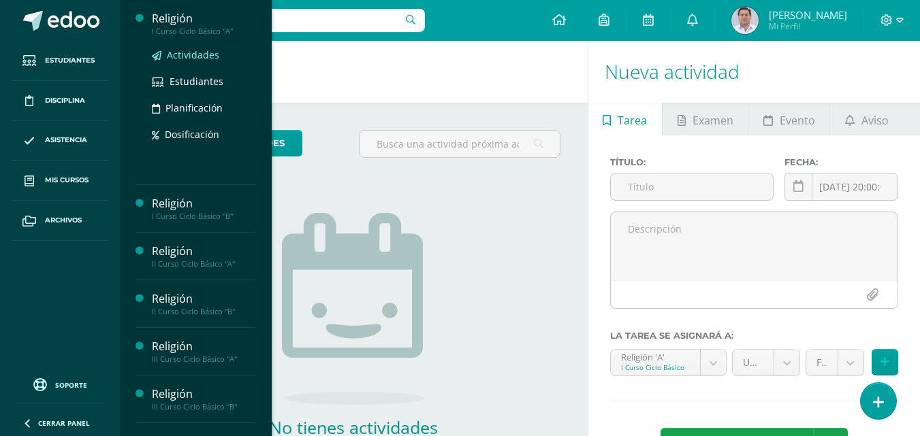
click at [184, 54] on span "Actividades" at bounding box center [193, 54] width 52 height 13
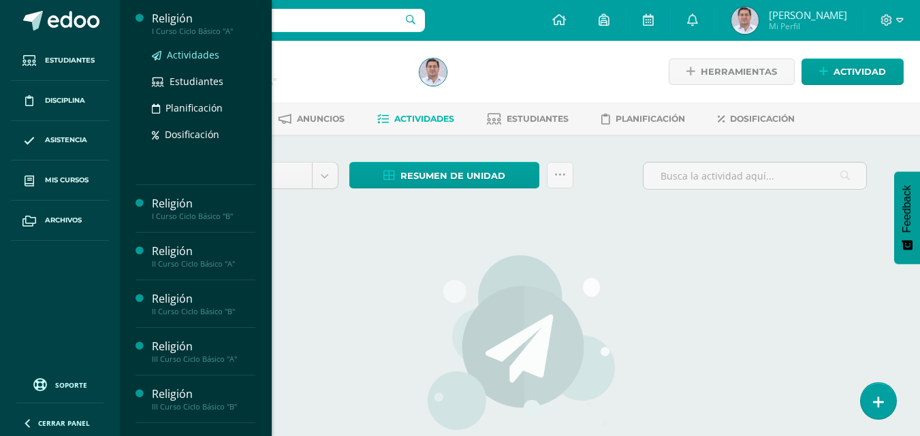
click at [193, 57] on span "Actividades" at bounding box center [193, 54] width 52 height 13
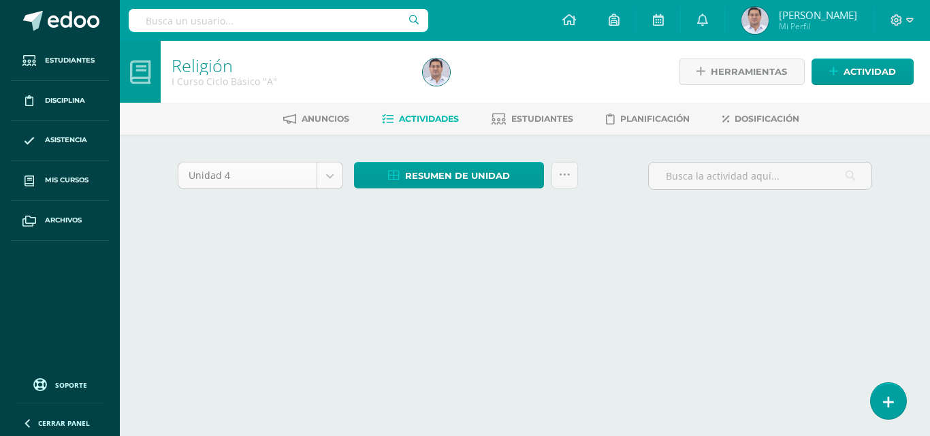
click at [333, 176] on body "Estudiantes Disciplina Asistencia Mis cursos Archivos Soporte Ayuda Reportar un…" at bounding box center [465, 127] width 930 height 254
select select "Unidad 3"
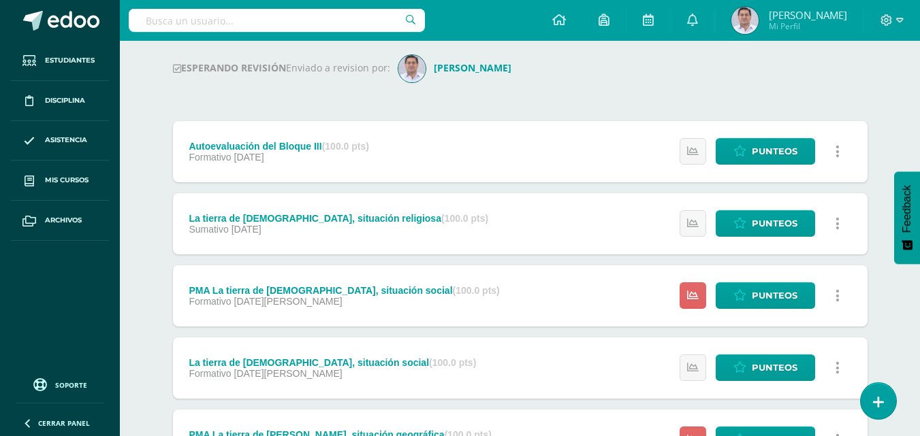
scroll to position [165, 0]
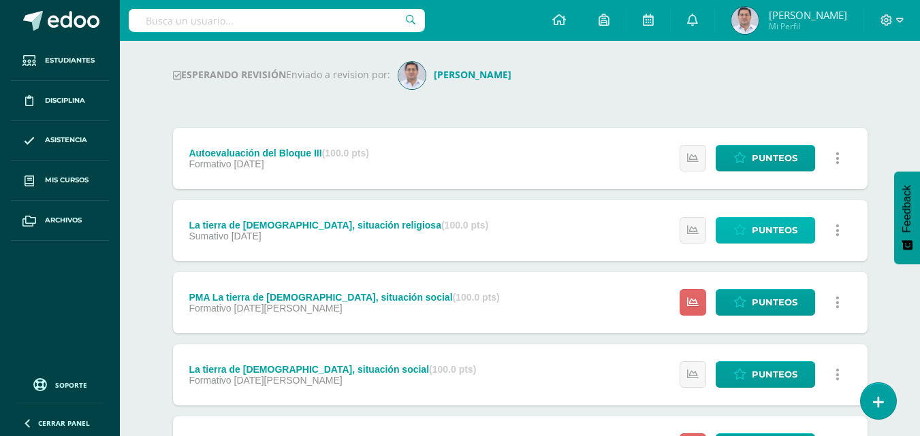
click at [747, 229] on link "Punteos" at bounding box center [764, 230] width 99 height 27
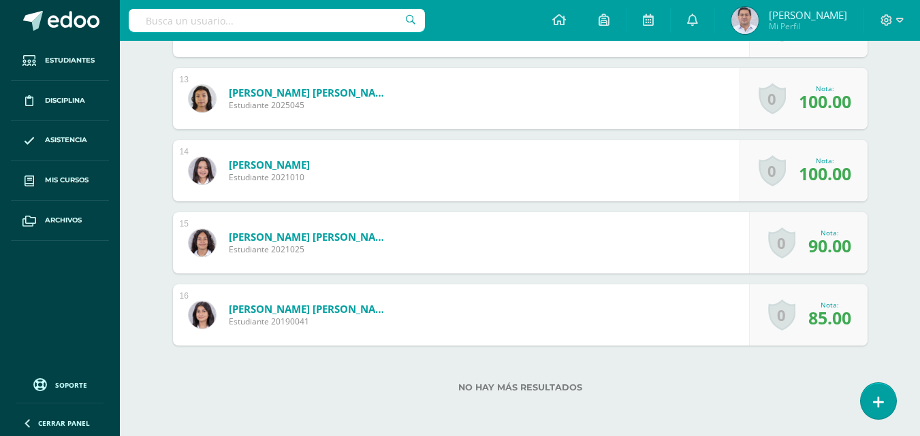
scroll to position [1294, 0]
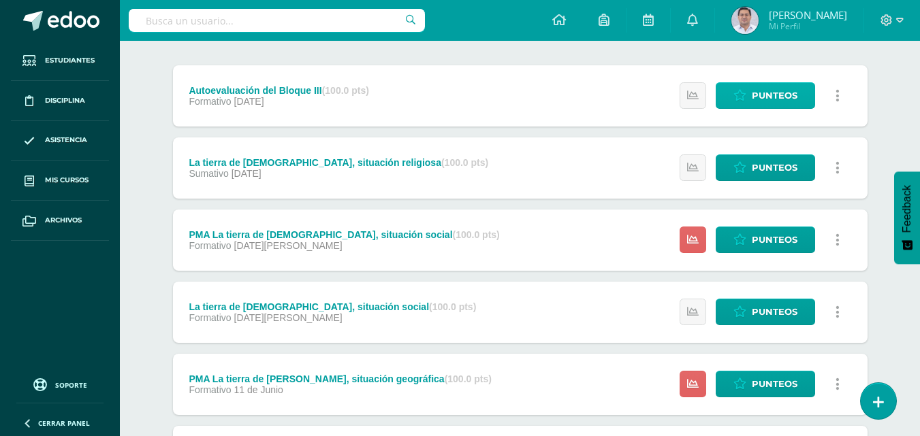
scroll to position [204, 0]
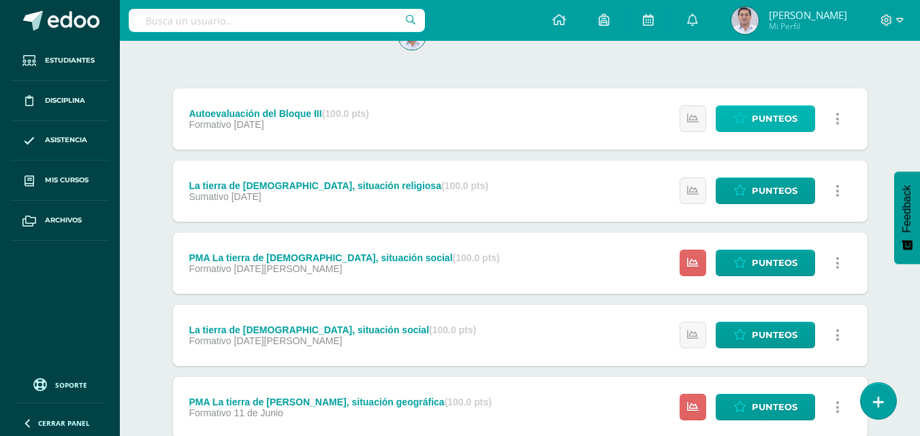
click at [767, 121] on span "Punteos" at bounding box center [775, 118] width 46 height 25
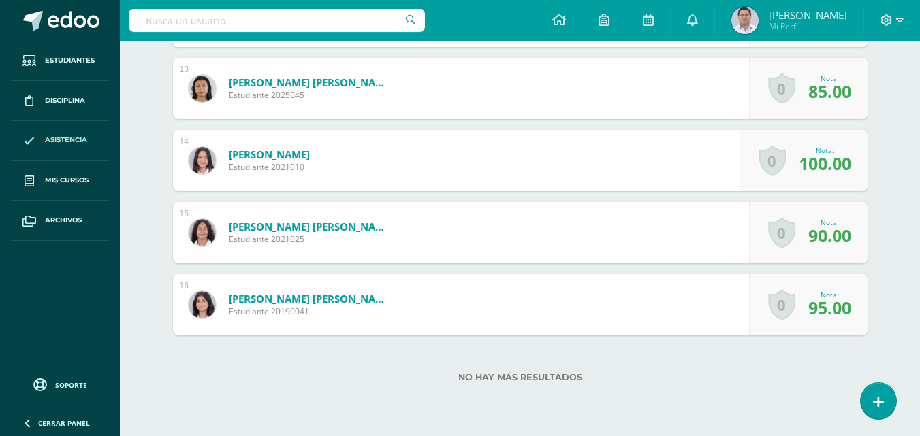
scroll to position [1131, 0]
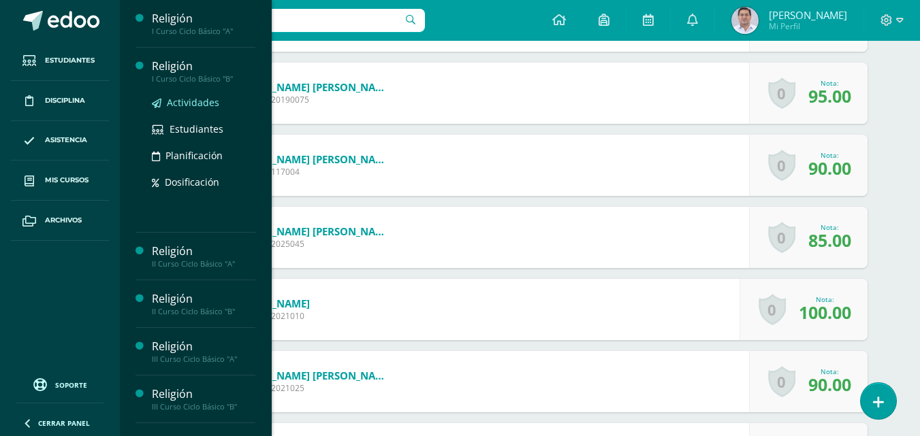
click at [181, 103] on span "Actividades" at bounding box center [193, 102] width 52 height 13
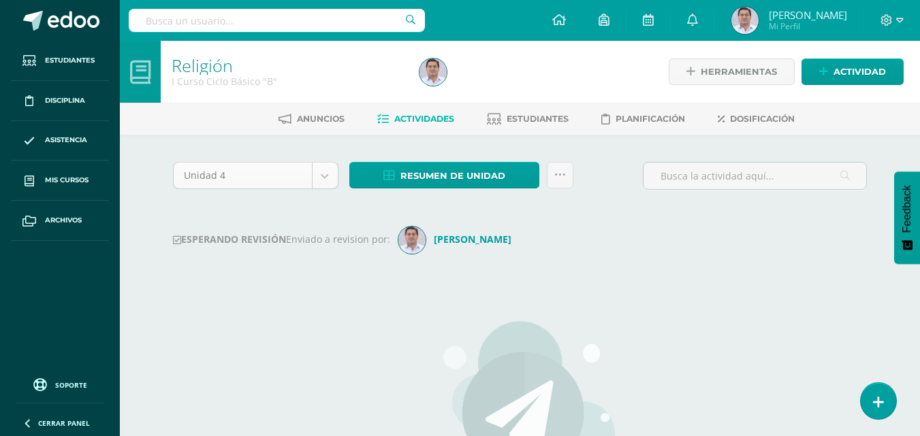
click at [324, 181] on body "Estudiantes Disciplina Asistencia Mis cursos Archivos Soporte Ayuda Reportar un…" at bounding box center [460, 325] width 920 height 651
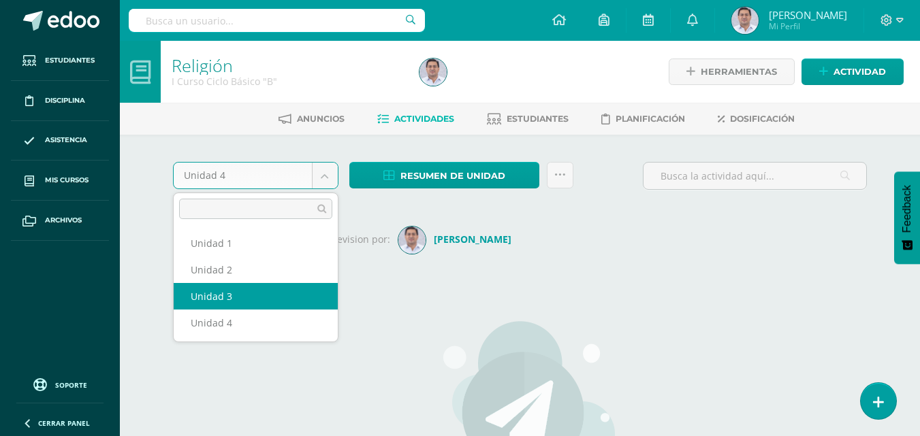
select select "Unidad 3"
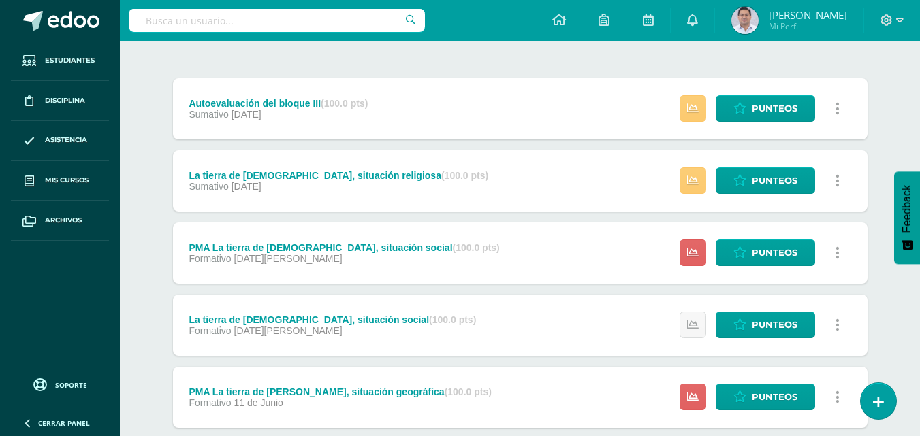
scroll to position [165, 0]
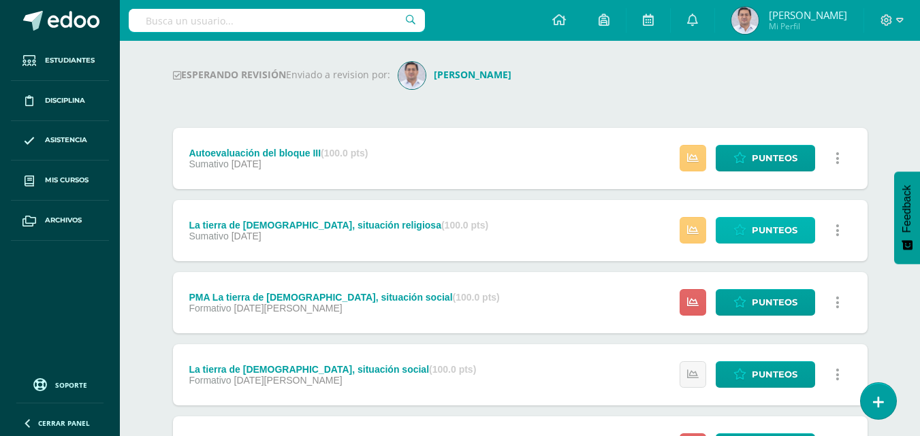
click at [758, 234] on span "Punteos" at bounding box center [775, 230] width 46 height 25
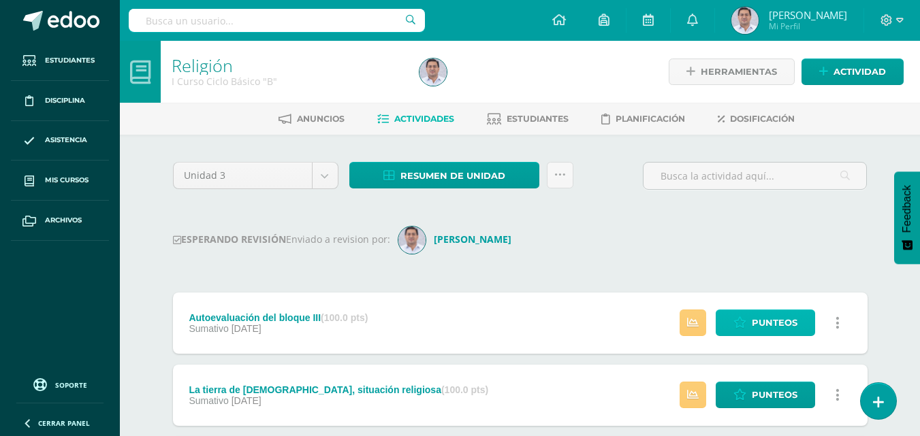
click at [759, 315] on span "Punteos" at bounding box center [775, 322] width 46 height 25
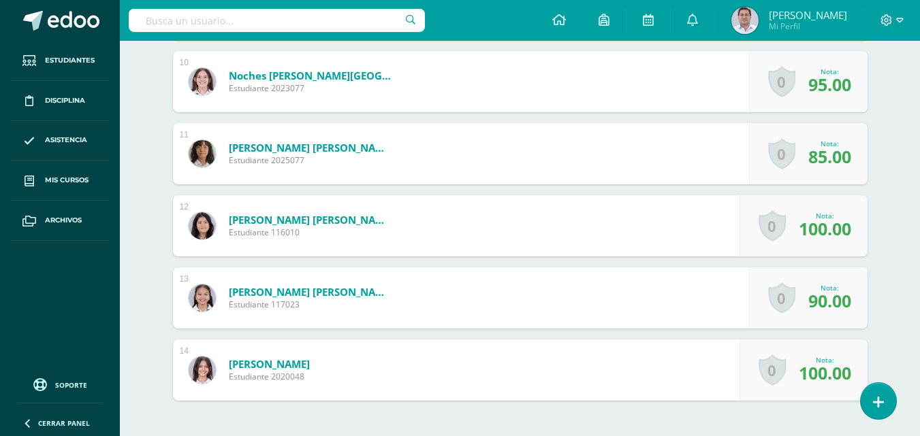
scroll to position [1139, 0]
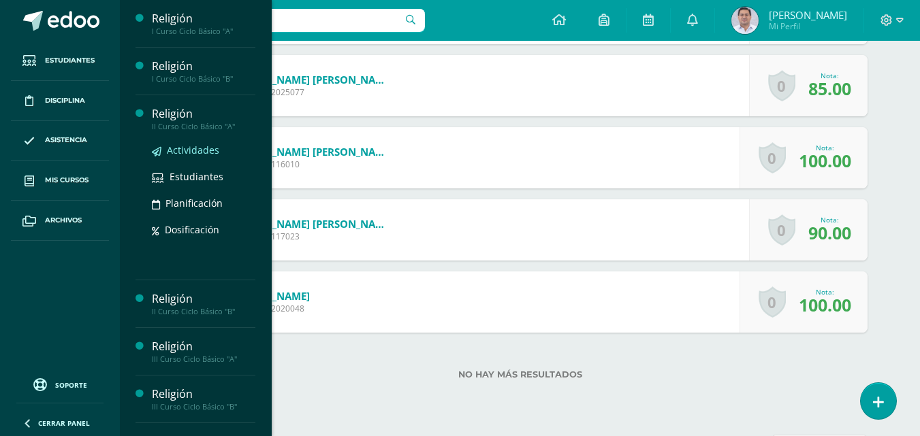
click at [182, 151] on span "Actividades" at bounding box center [193, 150] width 52 height 13
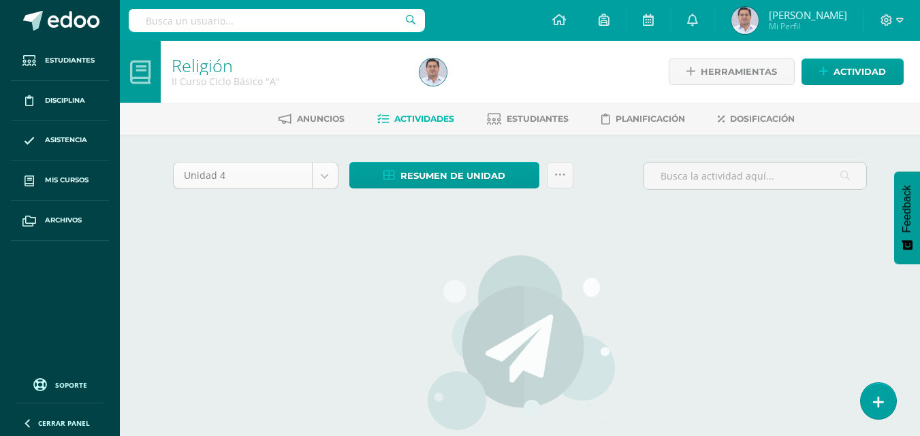
click at [333, 174] on body "Estudiantes Disciplina Asistencia Mis cursos Archivos Soporte Ayuda Reportar un…" at bounding box center [460, 292] width 920 height 585
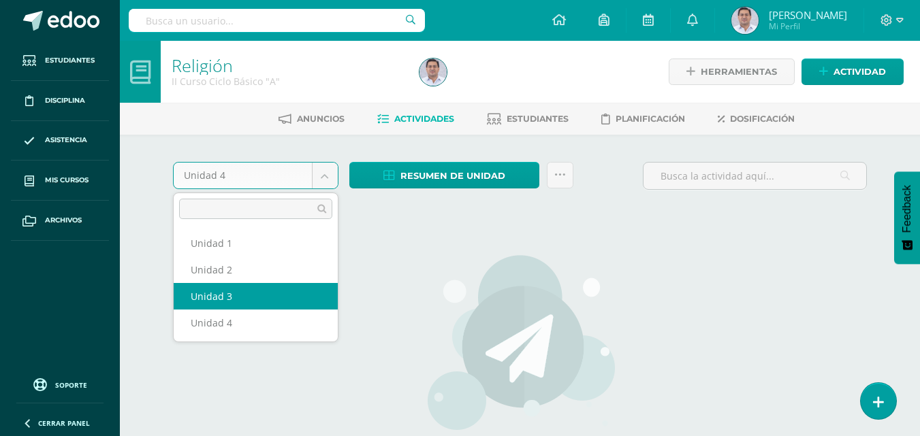
select select "Unidad 3"
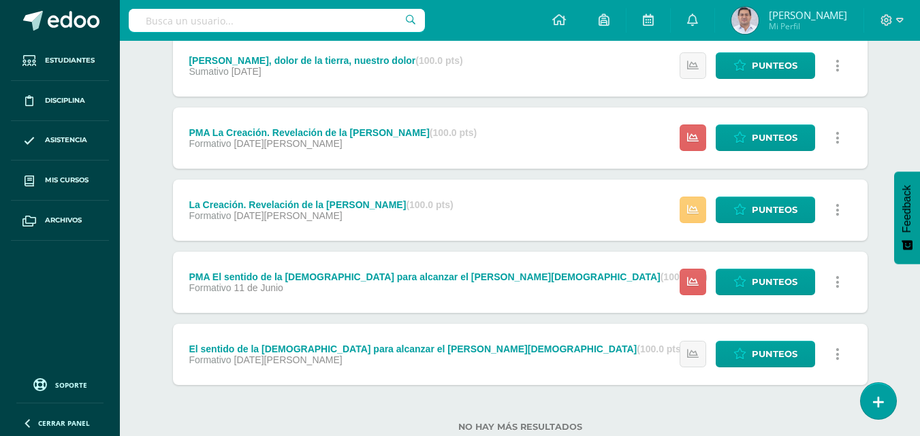
scroll to position [301, 0]
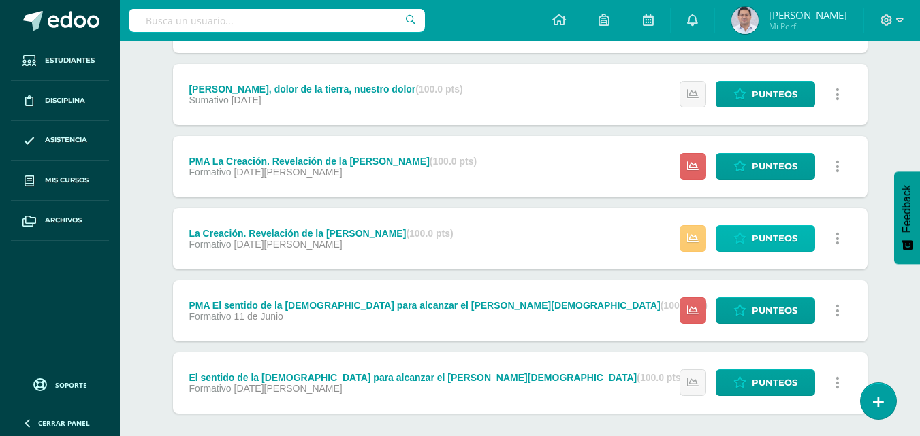
click at [769, 240] on span "Punteos" at bounding box center [775, 238] width 46 height 25
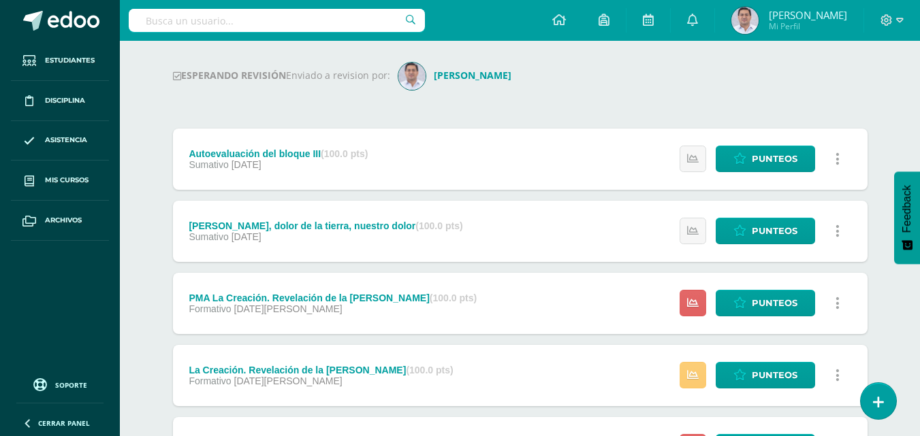
scroll to position [136, 0]
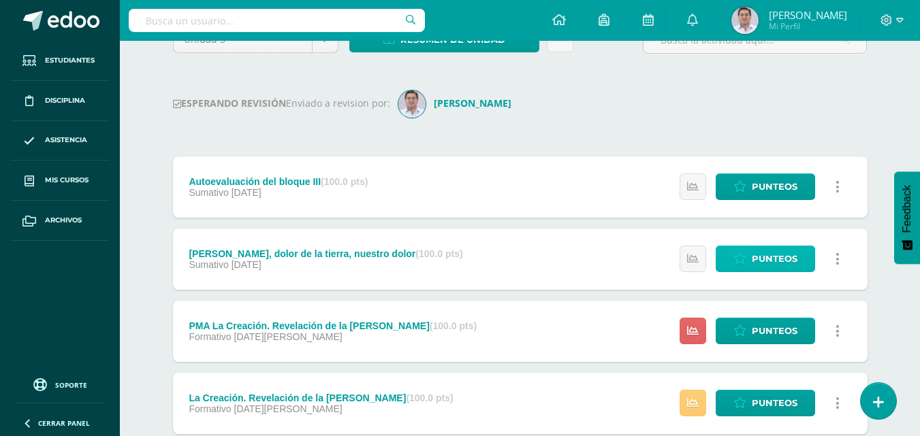
click at [782, 261] on span "Punteos" at bounding box center [775, 258] width 46 height 25
click at [769, 189] on span "Punteos" at bounding box center [775, 186] width 46 height 25
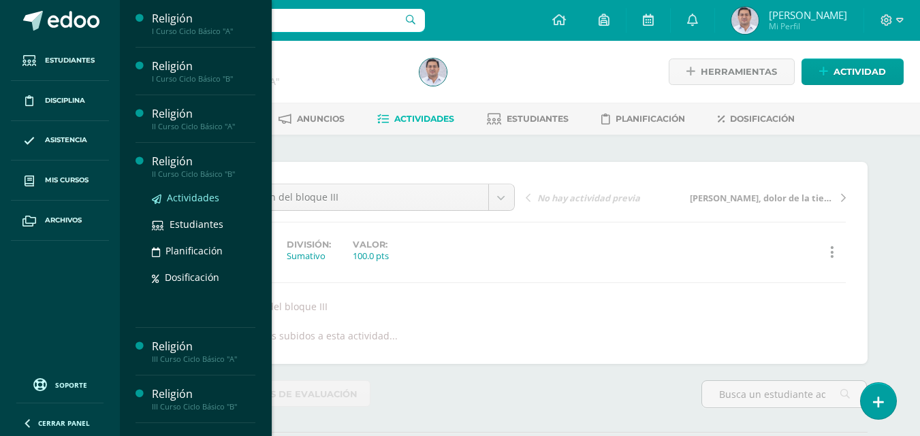
click at [195, 197] on span "Actividades" at bounding box center [193, 197] width 52 height 13
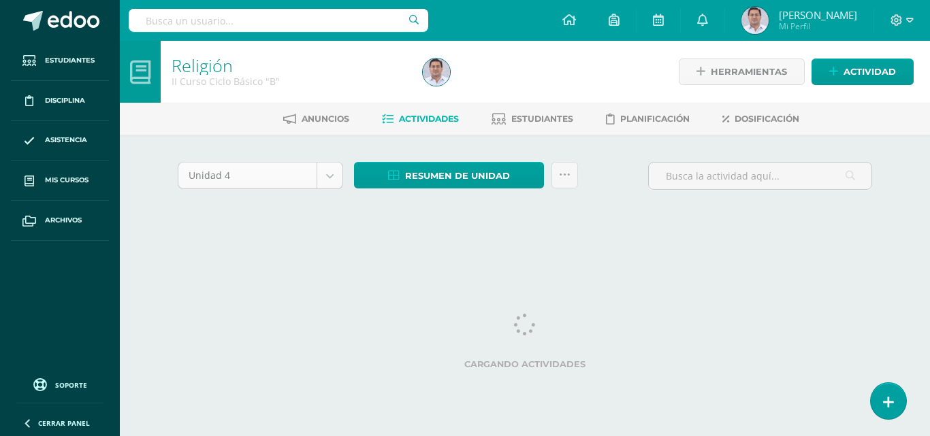
click at [331, 175] on body "Estudiantes Disciplina Asistencia Mis cursos Archivos Soporte Ayuda Reportar un…" at bounding box center [465, 127] width 930 height 254
select select "Unidad 3"
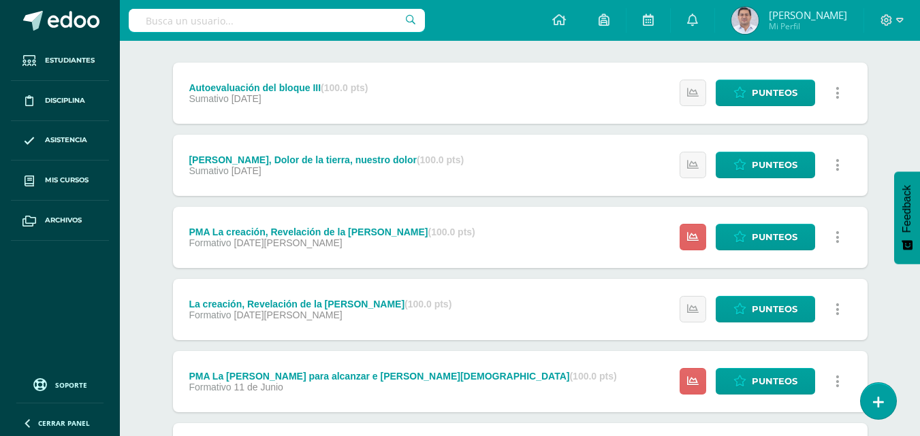
scroll to position [272, 0]
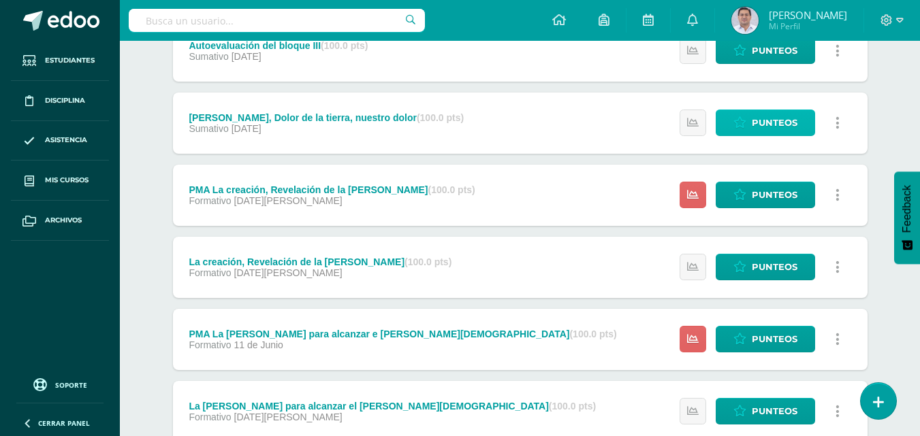
click at [761, 127] on span "Punteos" at bounding box center [775, 122] width 46 height 25
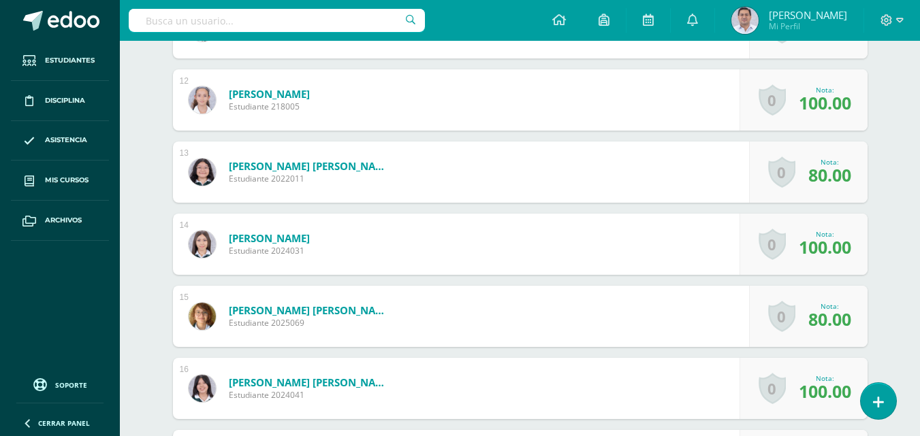
scroll to position [1080, 0]
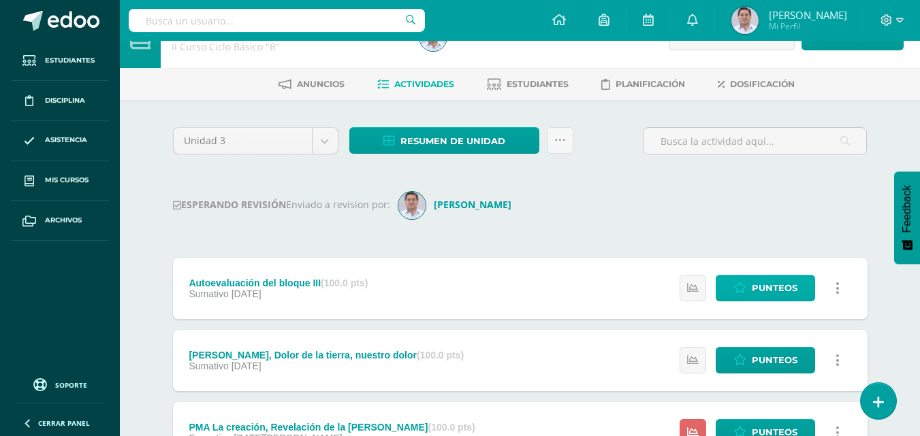
scroll to position [29, 0]
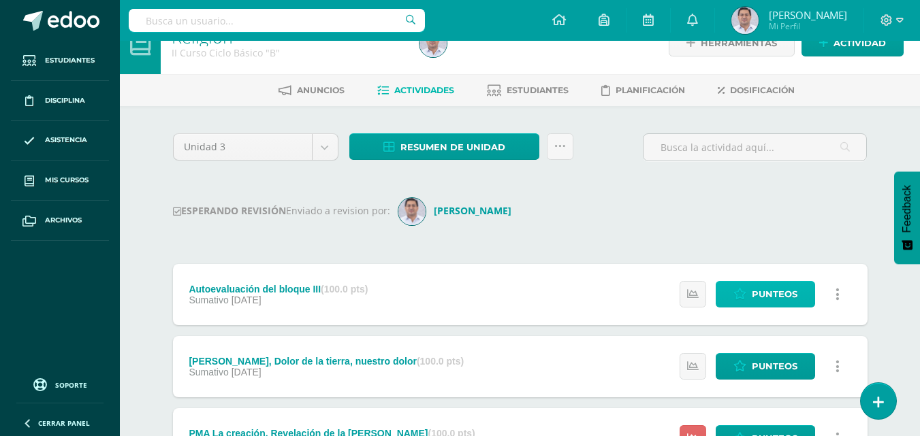
click at [767, 293] on span "Punteos" at bounding box center [775, 294] width 46 height 25
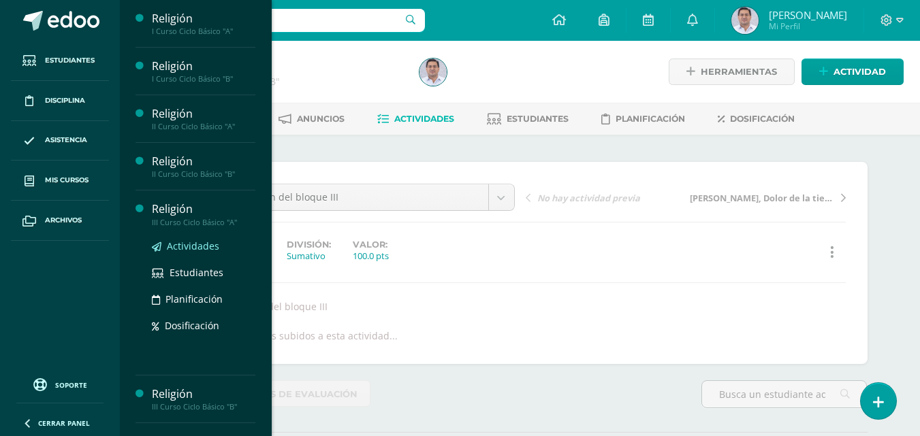
click at [196, 246] on span "Actividades" at bounding box center [193, 246] width 52 height 13
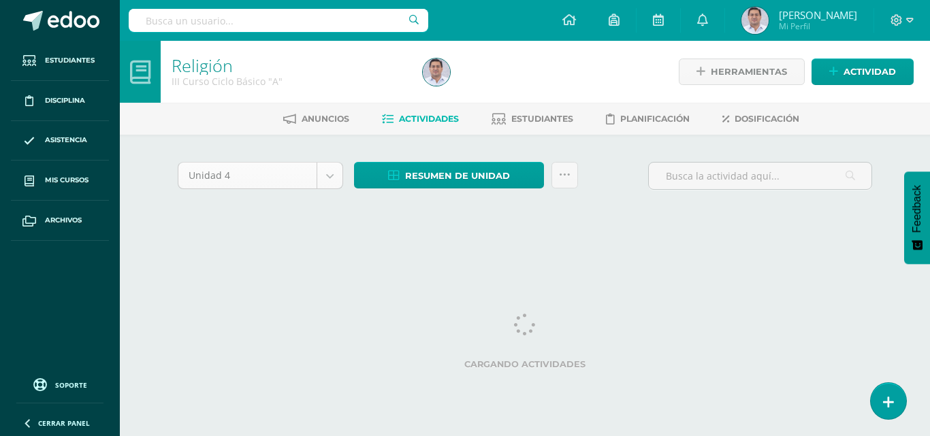
click at [333, 167] on body "Estudiantes Disciplina Asistencia Mis cursos Archivos Soporte Ayuda Reportar un…" at bounding box center [465, 127] width 930 height 254
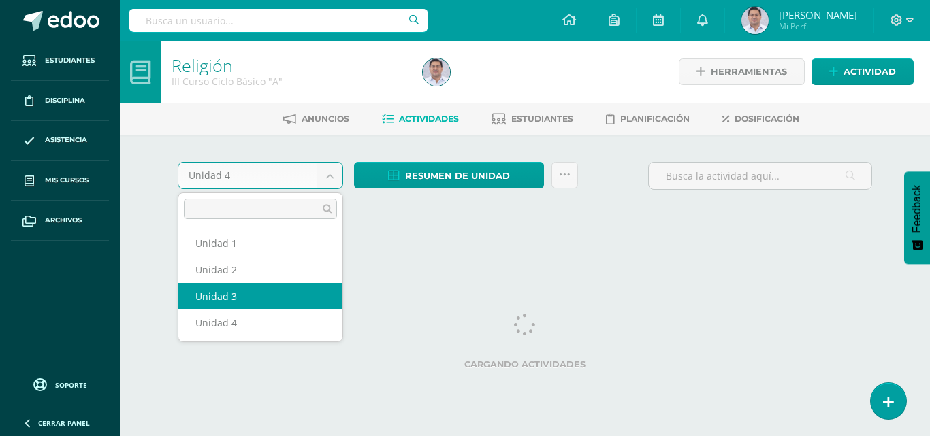
select select "Unidad 3"
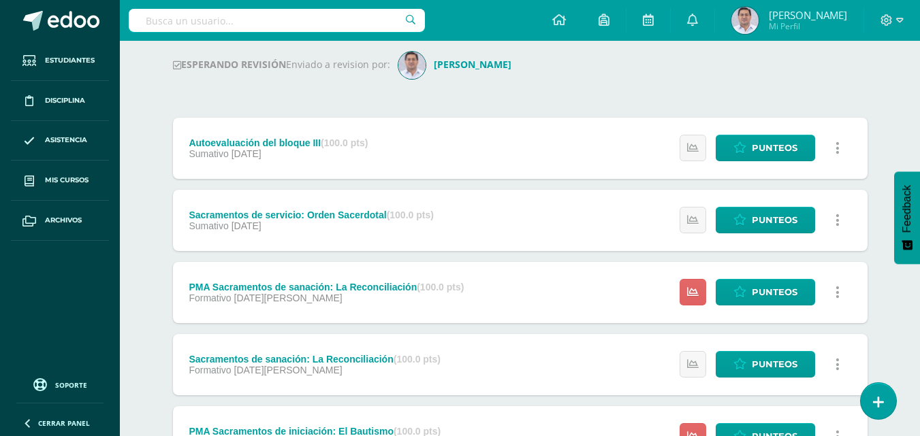
scroll to position [204, 0]
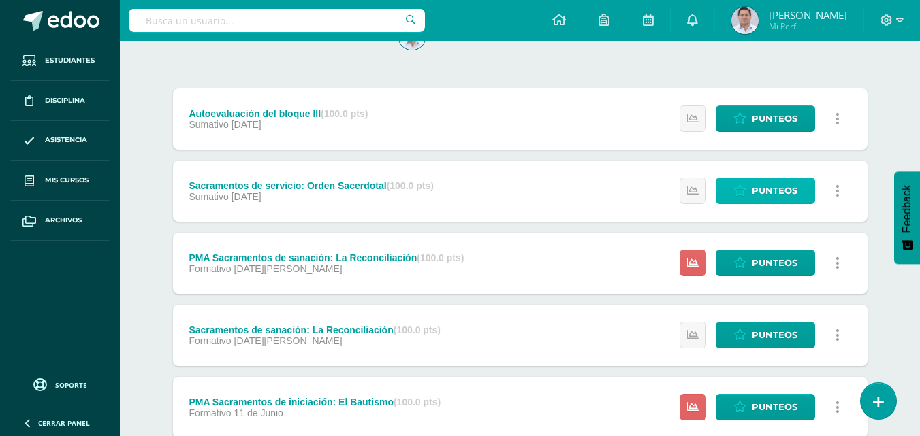
click at [783, 191] on span "Punteos" at bounding box center [775, 190] width 46 height 25
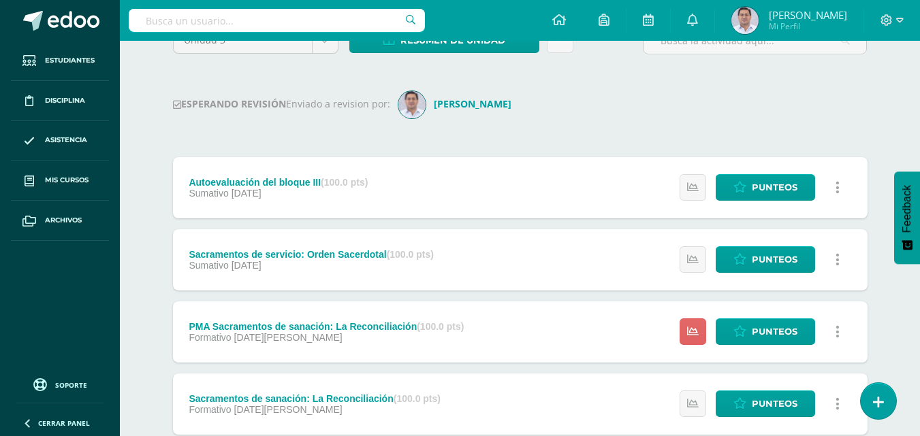
scroll to position [136, 0]
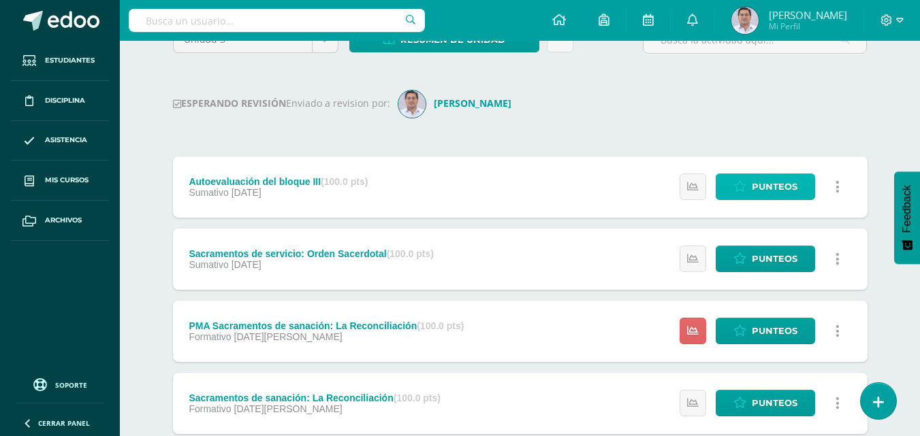
click at [757, 190] on span "Punteos" at bounding box center [775, 186] width 46 height 25
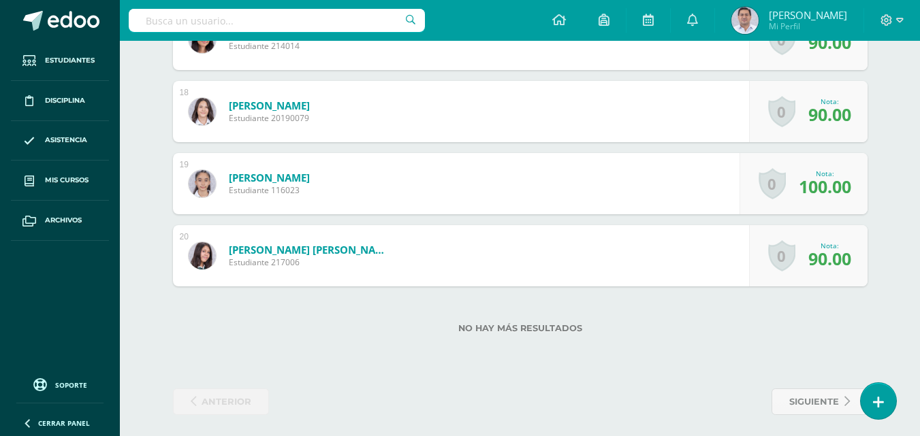
scroll to position [1624, 0]
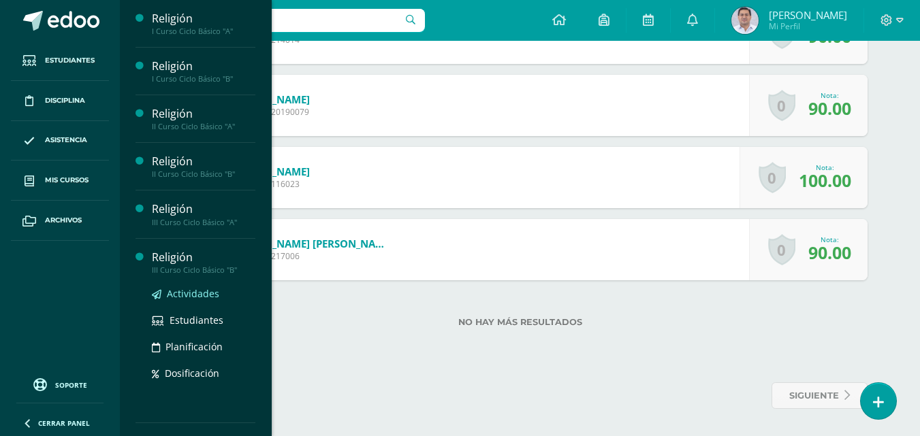
click at [191, 293] on span "Actividades" at bounding box center [193, 293] width 52 height 13
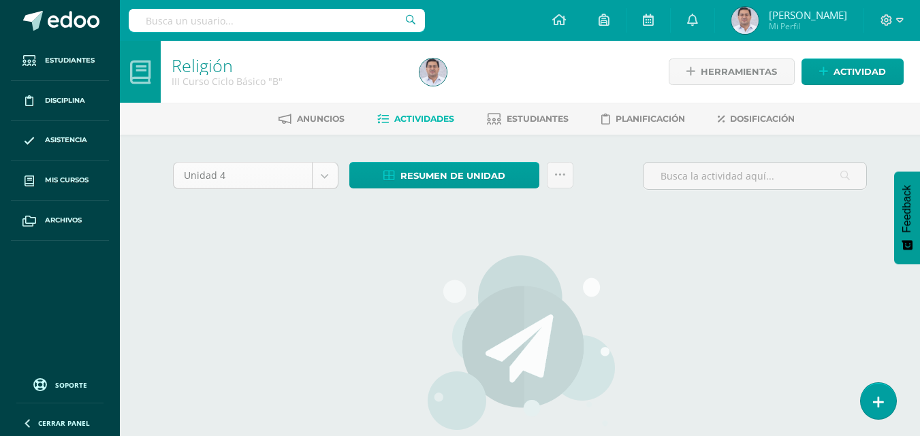
click at [332, 177] on body "Estudiantes Disciplina Asistencia Mis cursos Archivos Soporte Ayuda Reportar un…" at bounding box center [460, 292] width 920 height 585
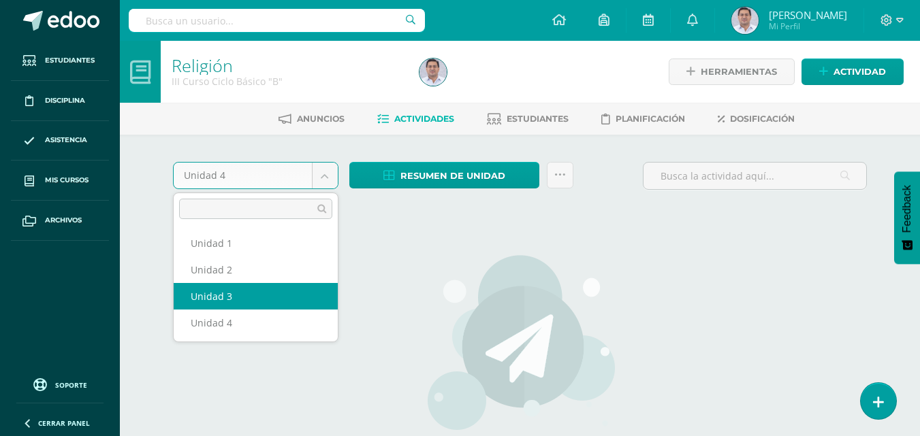
drag, startPoint x: 208, startPoint y: 295, endPoint x: 220, endPoint y: 293, distance: 12.4
select select "Unidad 3"
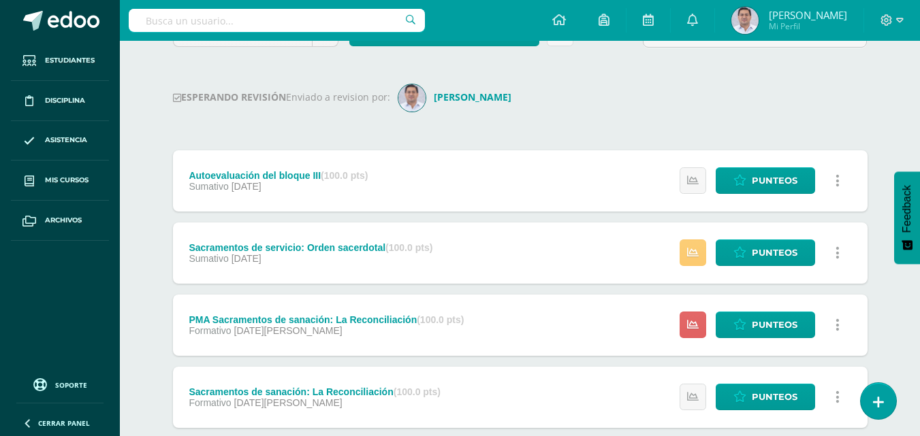
scroll to position [136, 0]
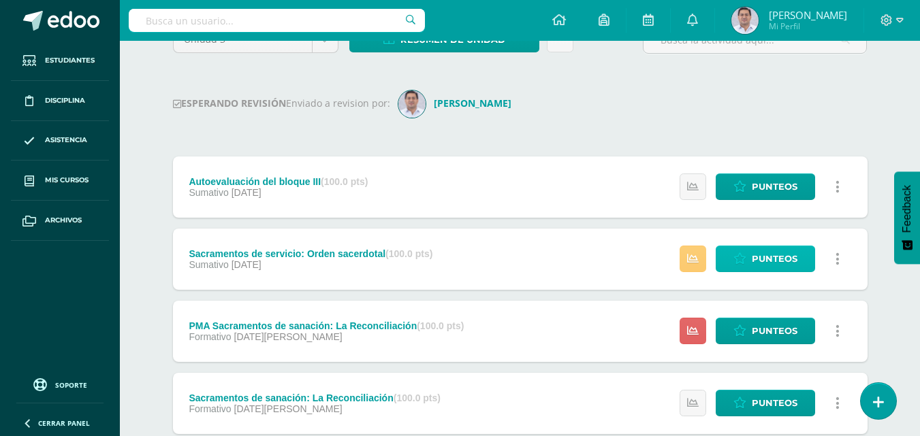
click at [774, 263] on span "Punteos" at bounding box center [775, 258] width 46 height 25
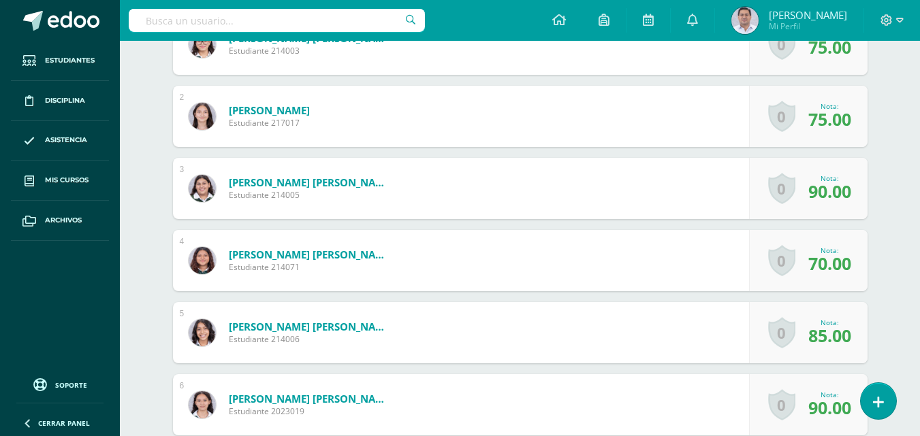
scroll to position [50, 0]
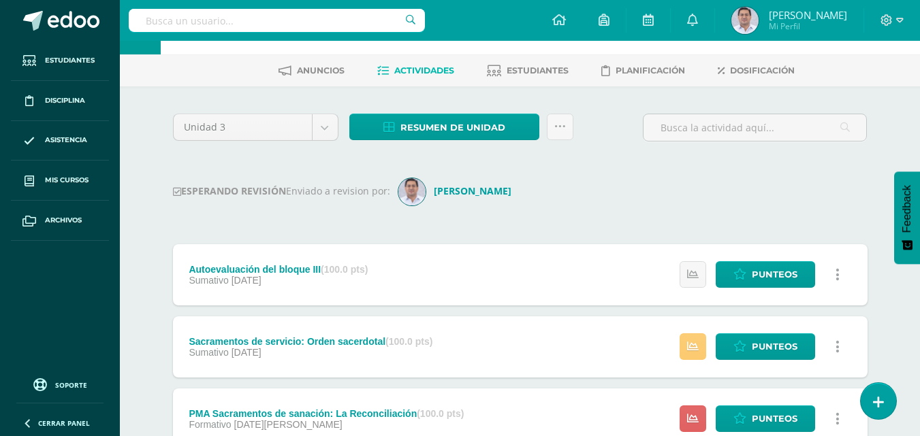
scroll to position [68, 0]
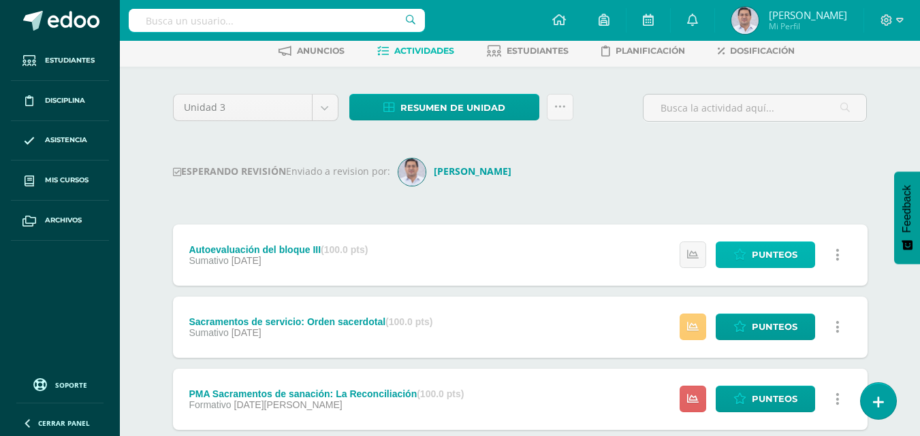
click at [789, 254] on span "Punteos" at bounding box center [775, 254] width 46 height 25
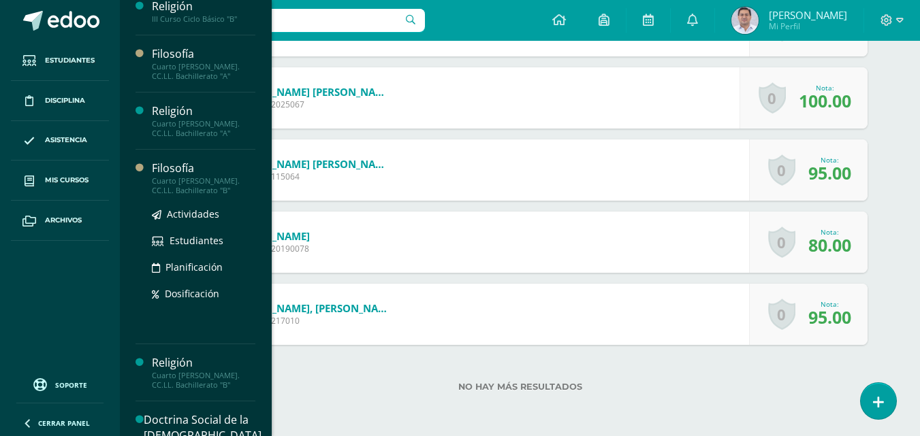
scroll to position [226, 0]
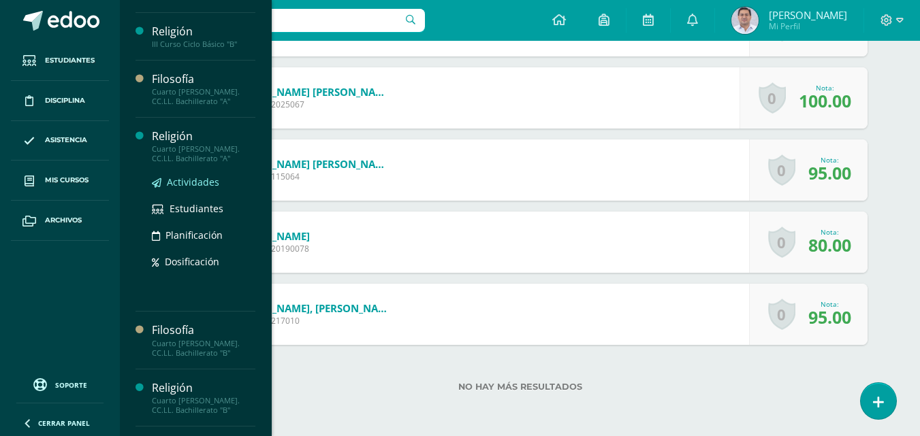
click at [197, 180] on span "Actividades" at bounding box center [193, 182] width 52 height 13
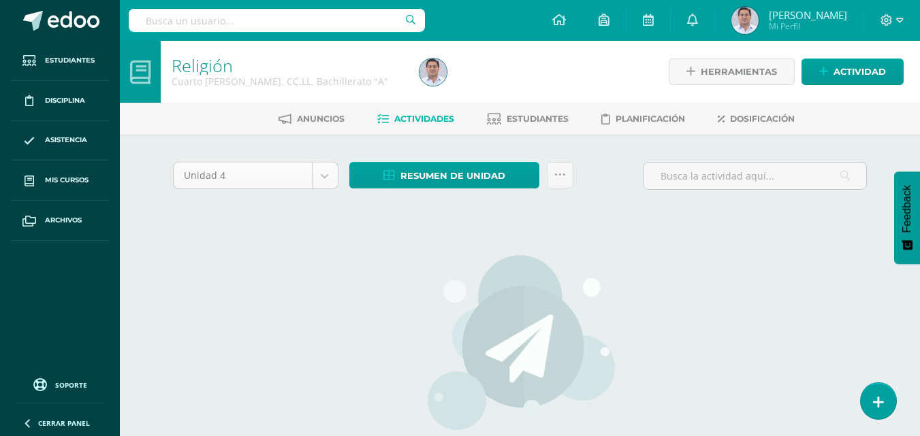
click at [319, 174] on body "Estudiantes Disciplina Asistencia Mis cursos Archivos Soporte Ayuda Reportar un…" at bounding box center [460, 292] width 920 height 585
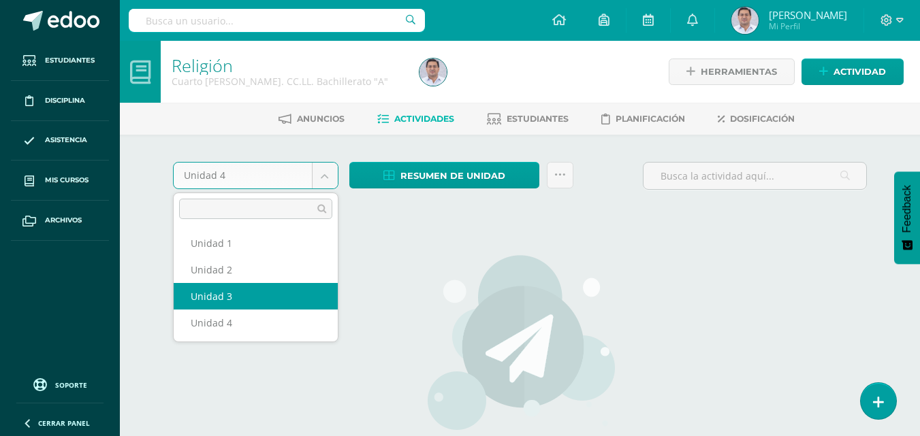
select select "Unidad 3"
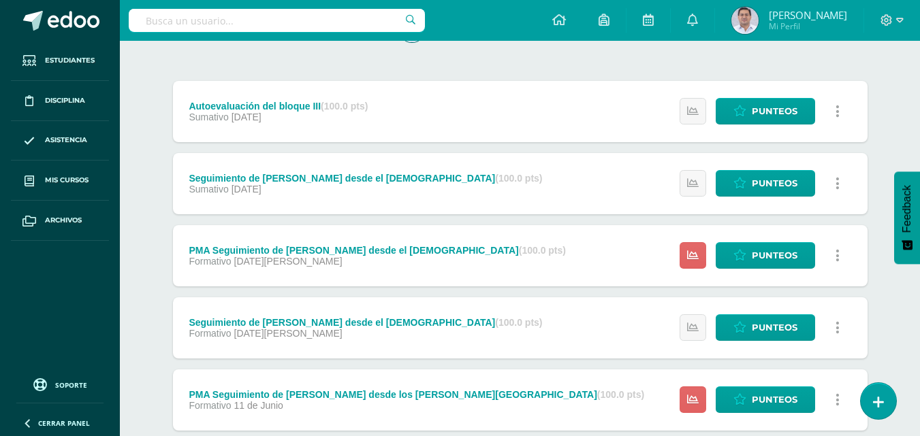
scroll to position [204, 0]
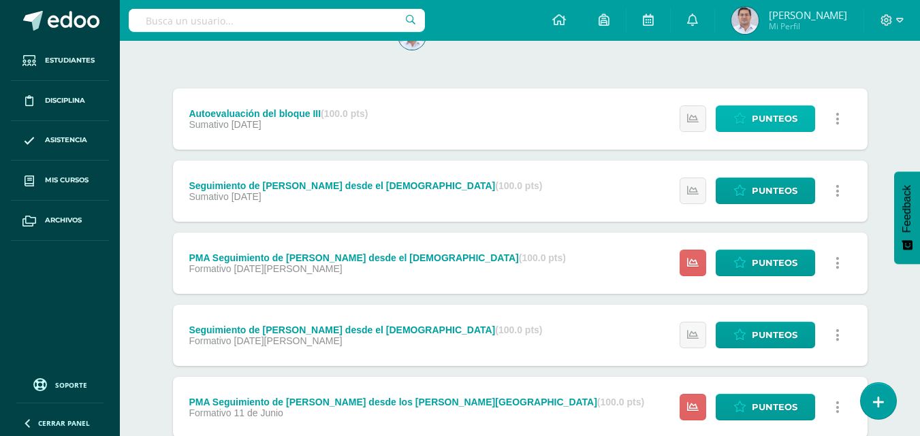
click at [775, 119] on span "Punteos" at bounding box center [775, 118] width 46 height 25
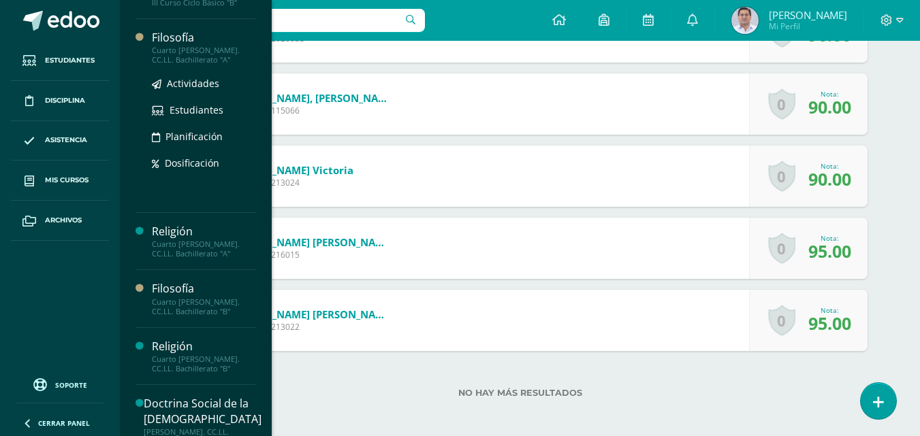
scroll to position [266, 0]
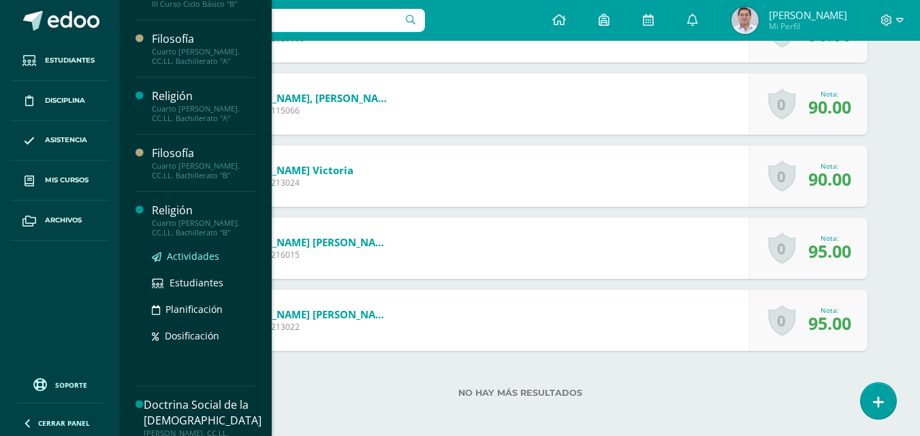
click at [203, 257] on span "Actividades" at bounding box center [193, 256] width 52 height 13
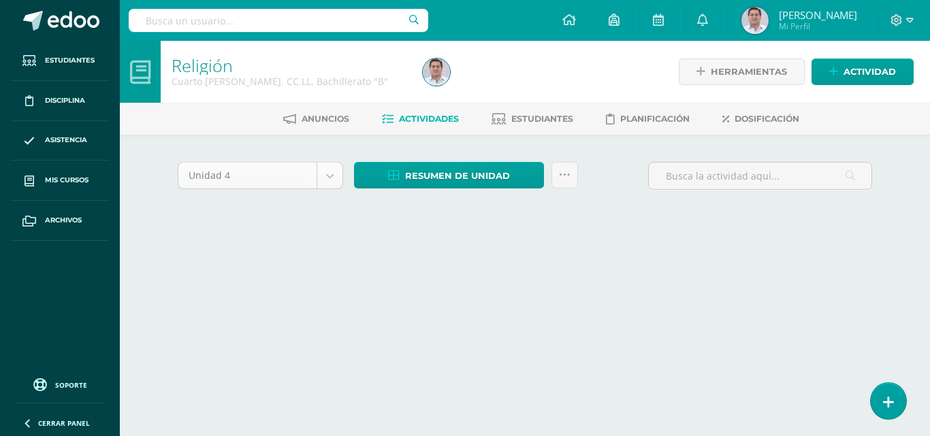
click at [327, 172] on body "Estudiantes Disciplina Asistencia Mis cursos Archivos Soporte Ayuda Reportar un…" at bounding box center [465, 127] width 930 height 254
select select "Unidad 3"
click at [325, 176] on body "Estudiantes Disciplina Asistencia Mis cursos Archivos Soporte Ayuda Reportar un…" at bounding box center [465, 127] width 930 height 254
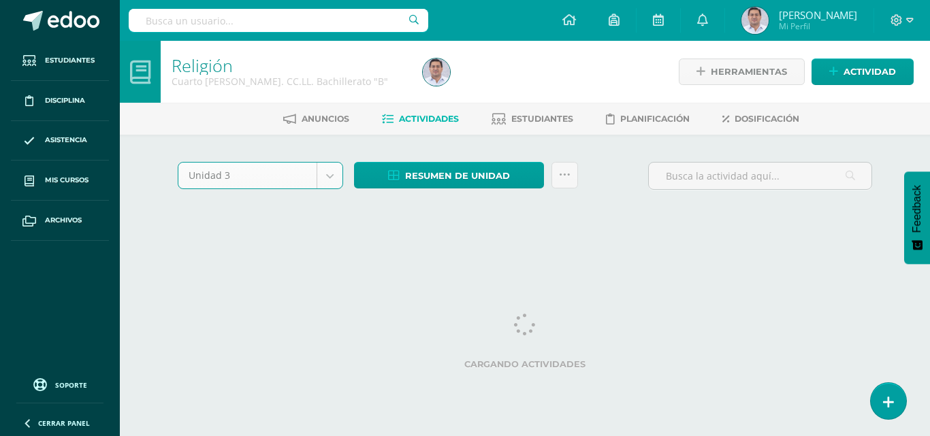
select select "Unidad 3"
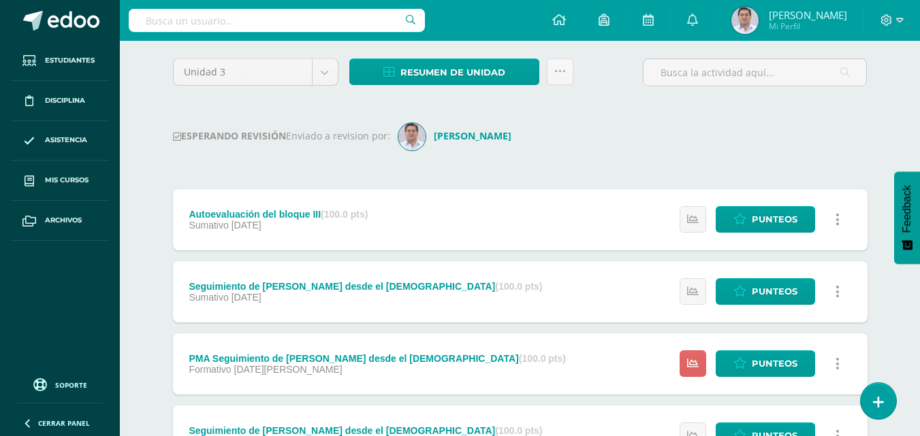
scroll to position [97, 0]
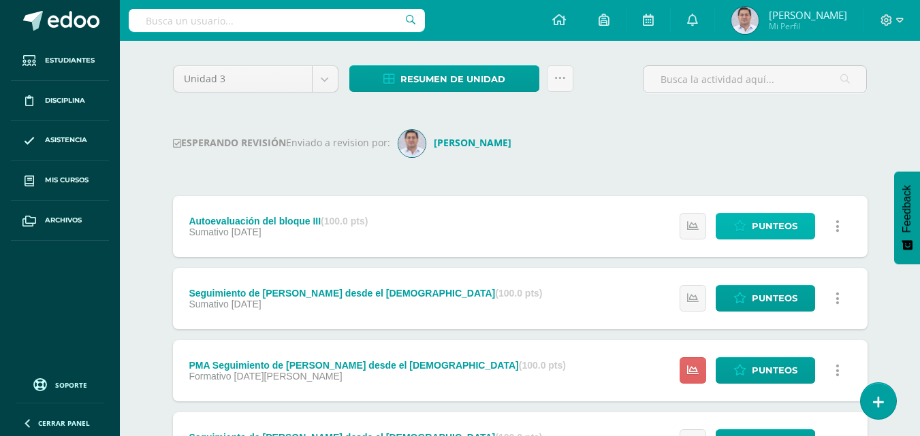
click at [765, 230] on span "Punteos" at bounding box center [775, 226] width 46 height 25
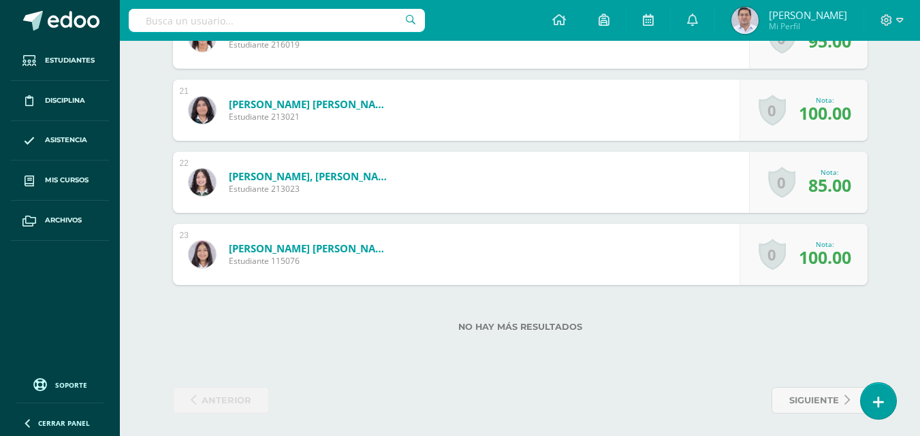
scroll to position [1841, 0]
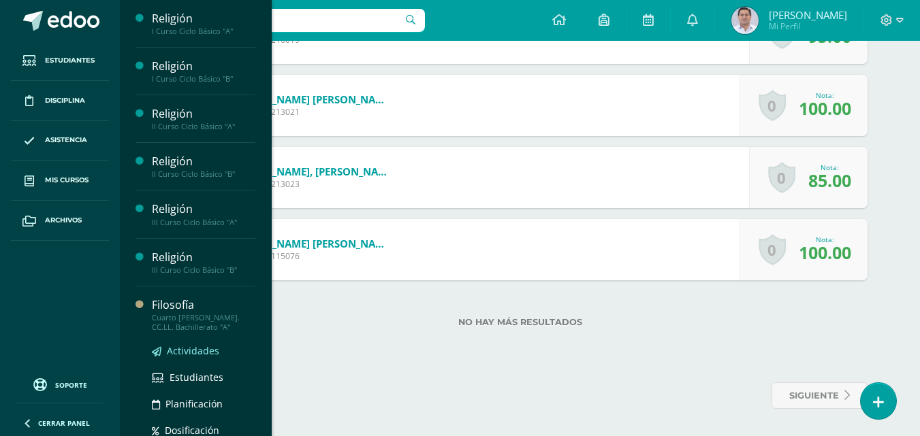
click at [193, 349] on span "Actividades" at bounding box center [193, 350] width 52 height 13
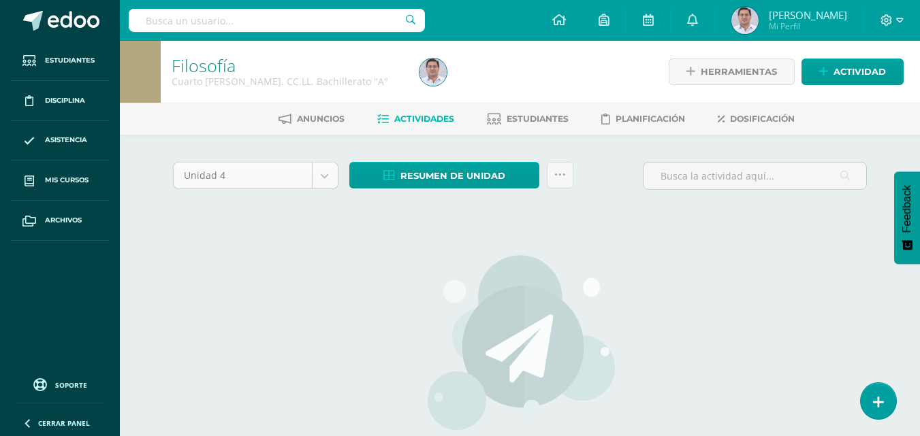
click at [329, 168] on body "Estudiantes Disciplina Asistencia Mis cursos Archivos Soporte Ayuda Reportar un…" at bounding box center [460, 292] width 920 height 585
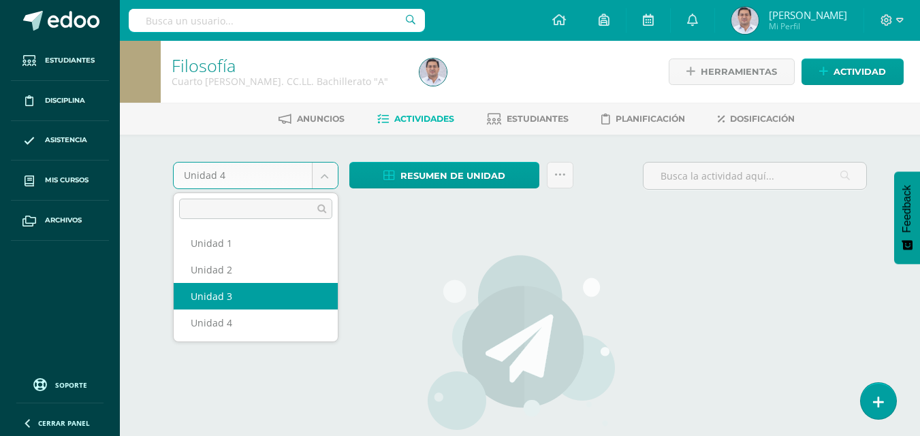
select select "Unidad 3"
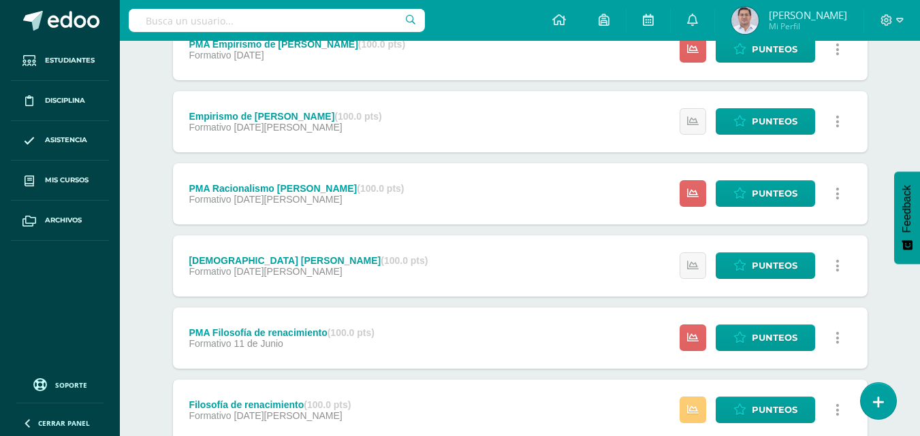
scroll to position [477, 0]
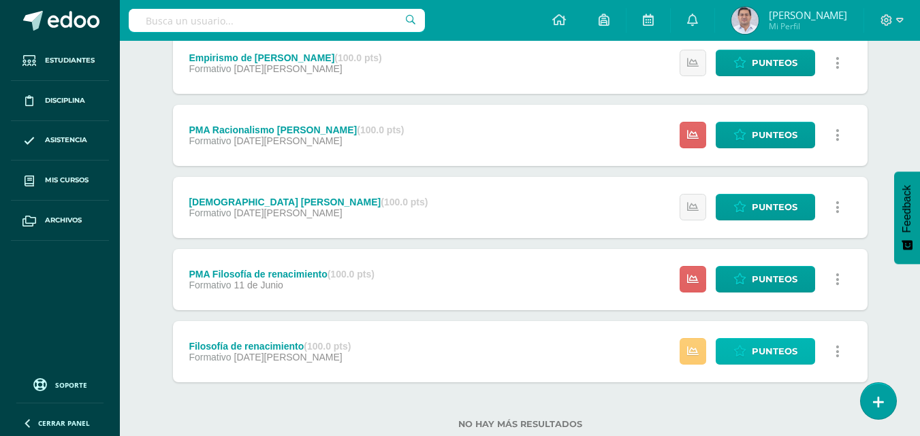
click at [747, 347] on link "Punteos" at bounding box center [764, 351] width 99 height 27
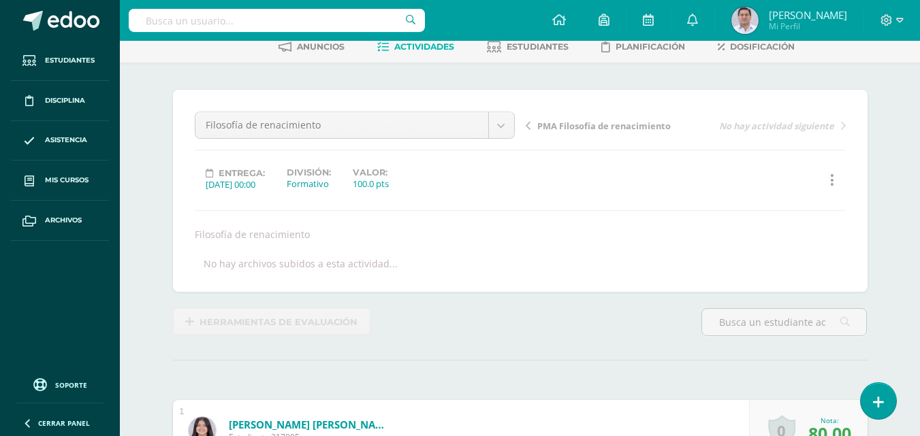
scroll to position [71, 0]
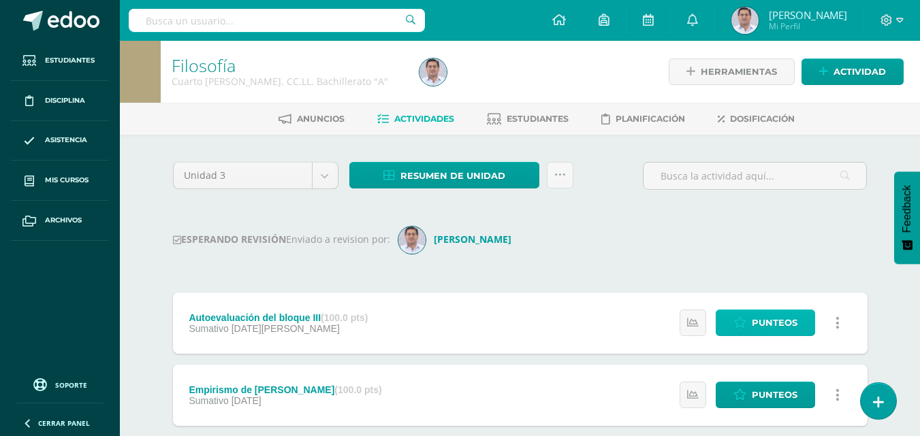
click at [770, 320] on span "Punteos" at bounding box center [775, 322] width 46 height 25
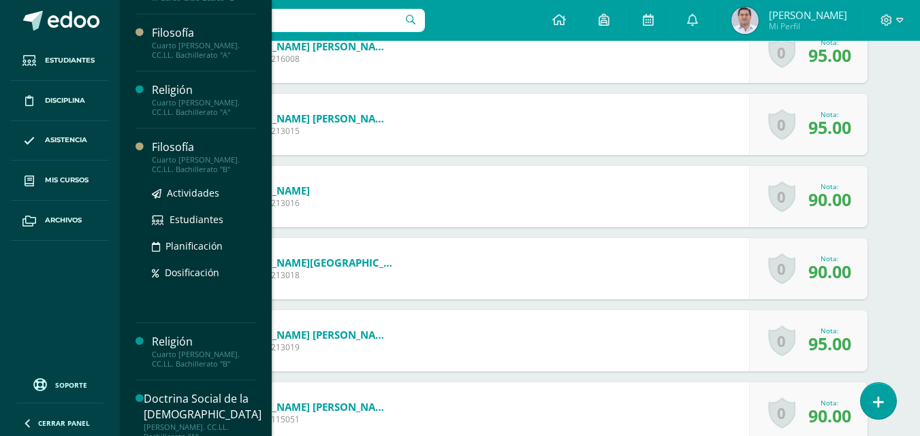
scroll to position [272, 0]
click at [195, 195] on span "Actividades" at bounding box center [193, 193] width 52 height 13
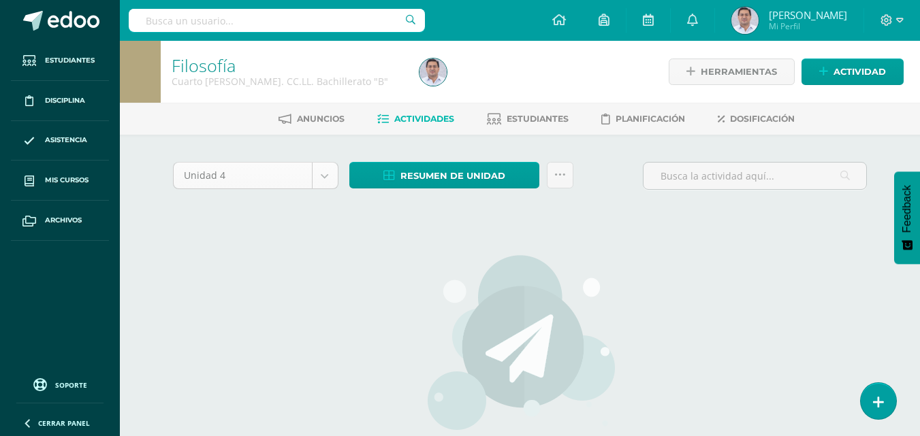
click at [317, 178] on body "Estudiantes Disciplina Asistencia Mis cursos Archivos Soporte Ayuda Reportar un…" at bounding box center [460, 292] width 920 height 585
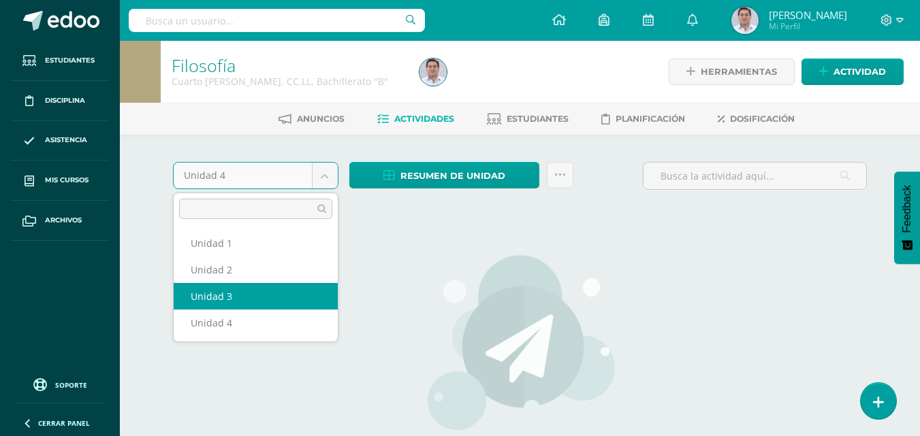
select select "Unidad 3"
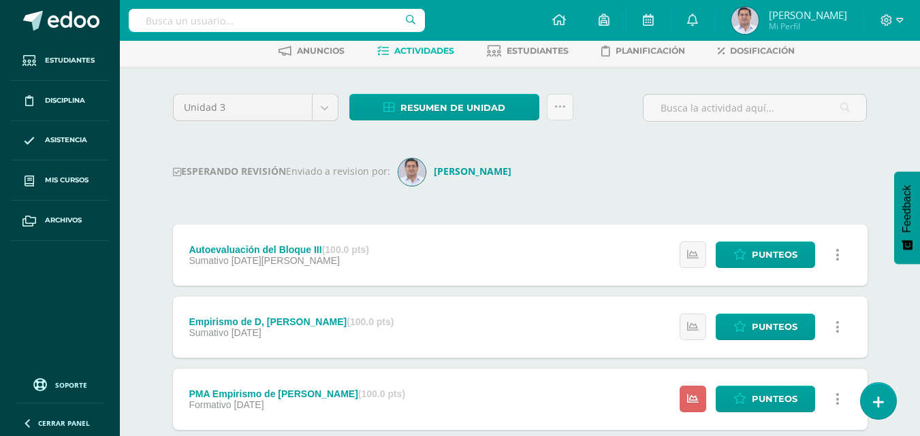
scroll to position [136, 0]
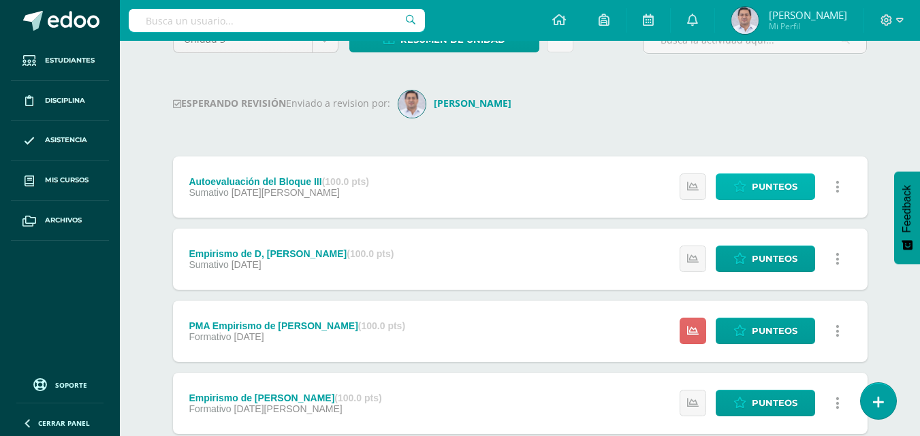
click at [771, 188] on span "Punteos" at bounding box center [775, 186] width 46 height 25
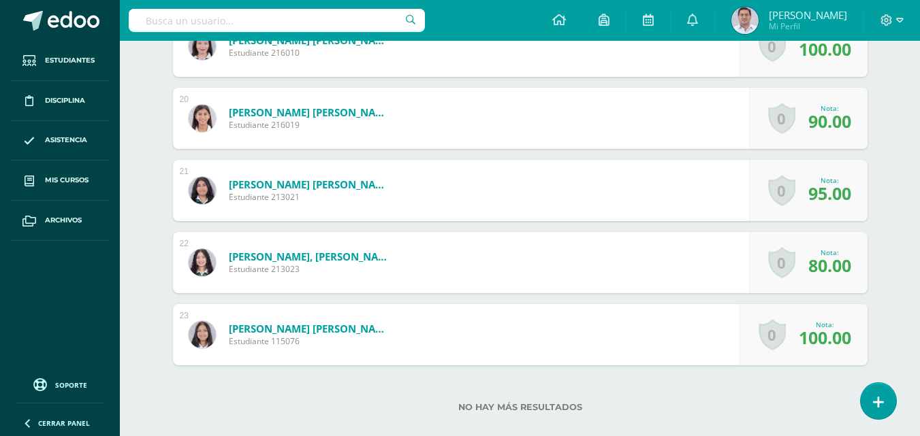
scroll to position [1772, 0]
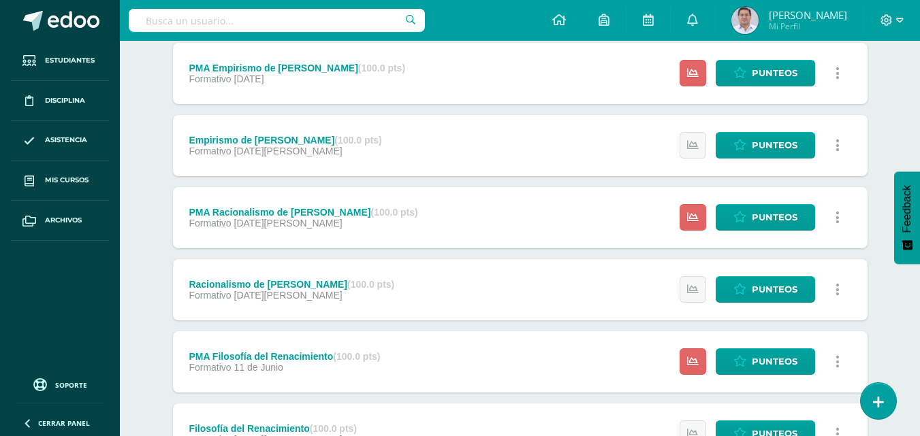
scroll to position [477, 0]
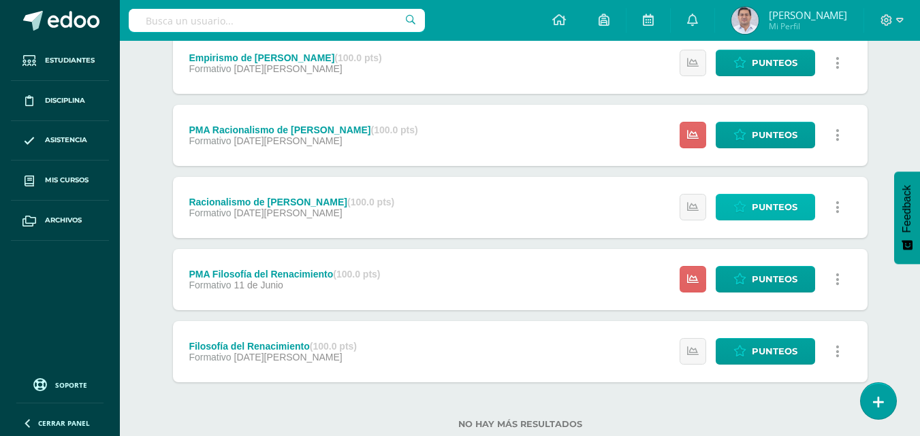
click at [787, 215] on span "Punteos" at bounding box center [775, 207] width 46 height 25
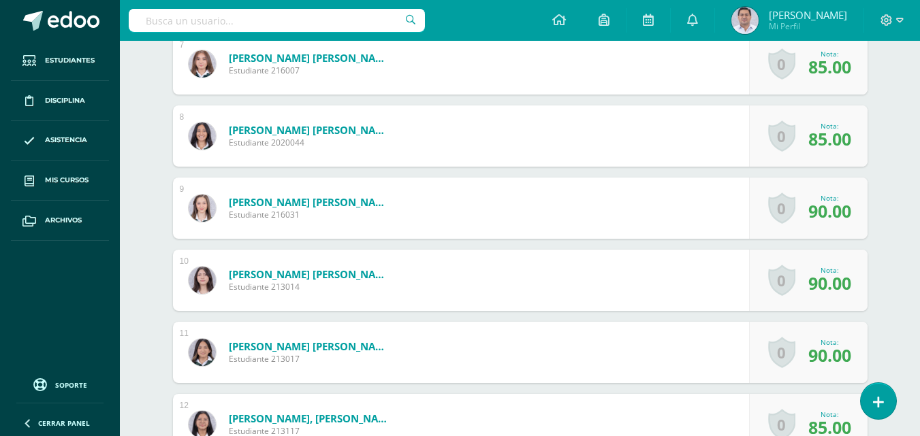
scroll to position [887, 0]
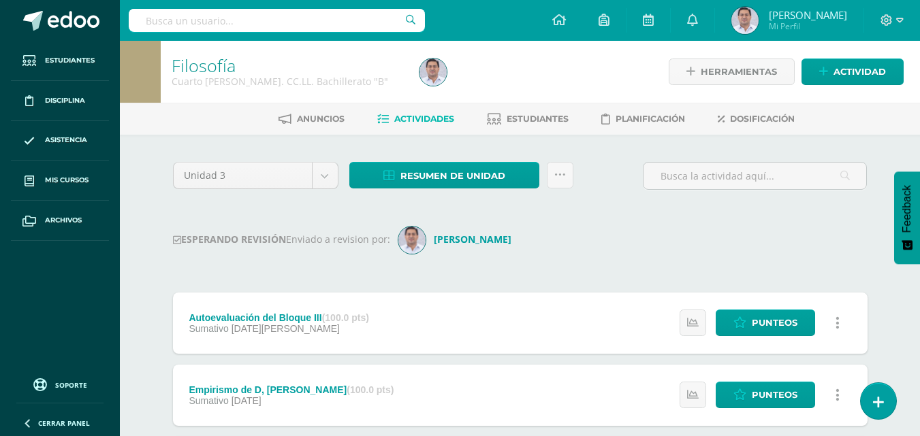
scroll to position [68, 0]
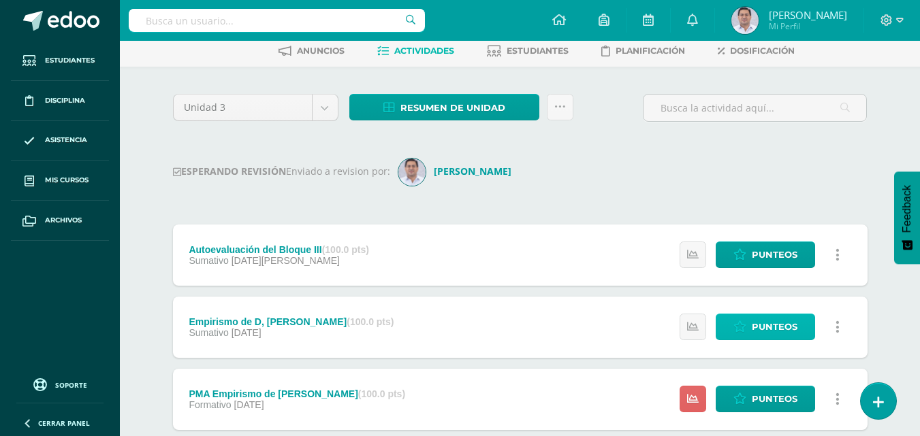
click at [748, 327] on link "Punteos" at bounding box center [764, 327] width 99 height 27
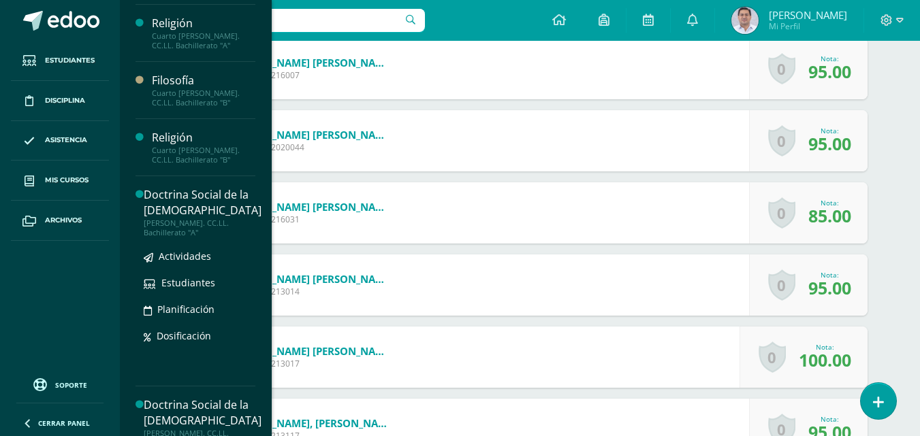
scroll to position [362, 0]
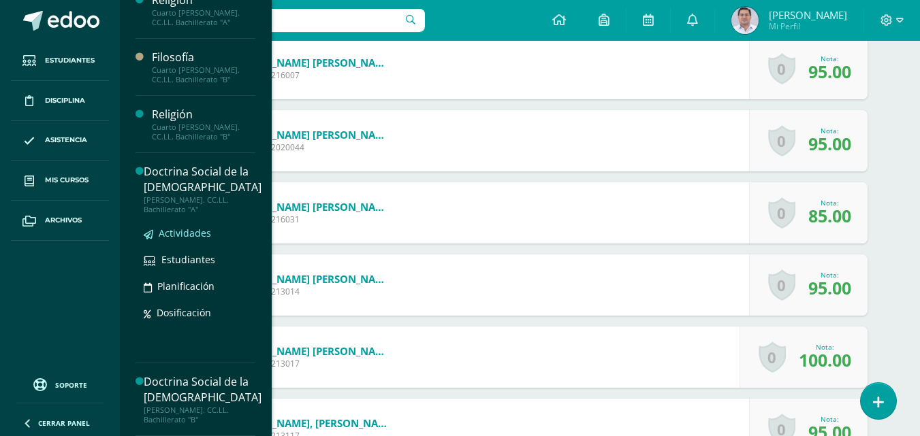
click at [201, 233] on span "Actividades" at bounding box center [185, 233] width 52 height 13
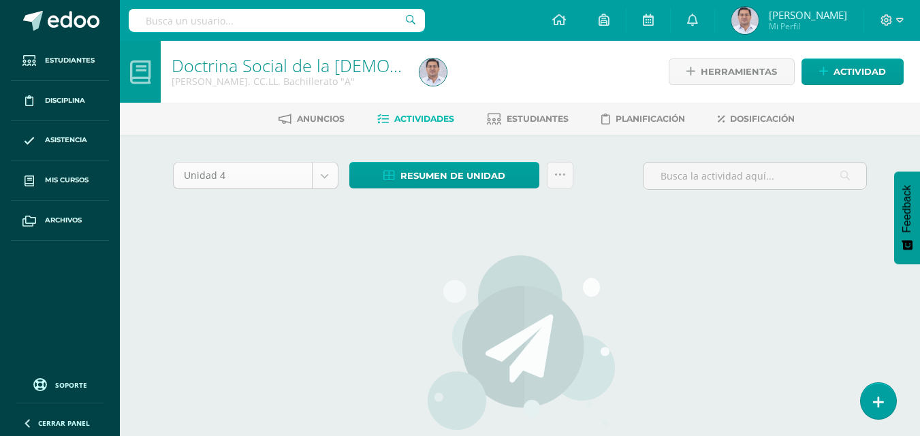
click at [326, 180] on body "Estudiantes Disciplina Asistencia Mis cursos Archivos Soporte Ayuda Reportar un…" at bounding box center [460, 292] width 920 height 585
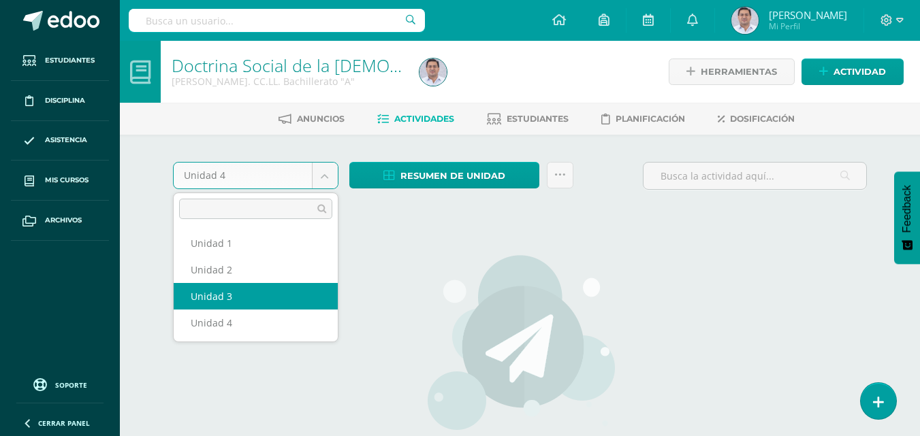
select select "Unidad 3"
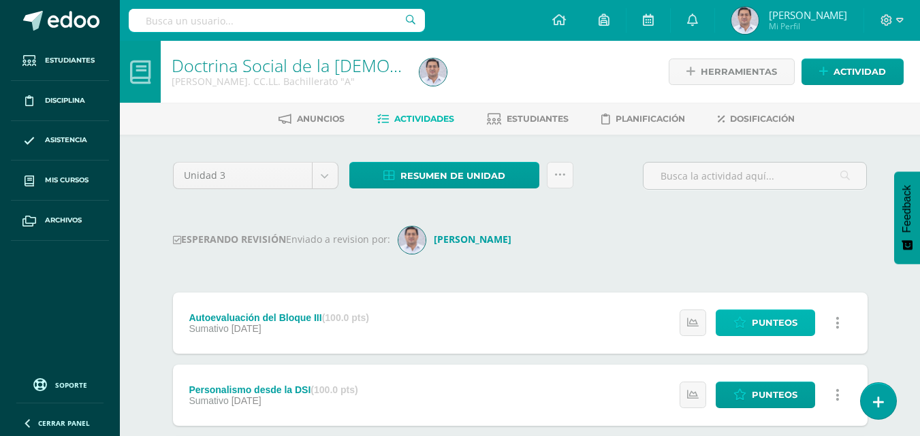
click at [755, 323] on span "Punteos" at bounding box center [775, 322] width 46 height 25
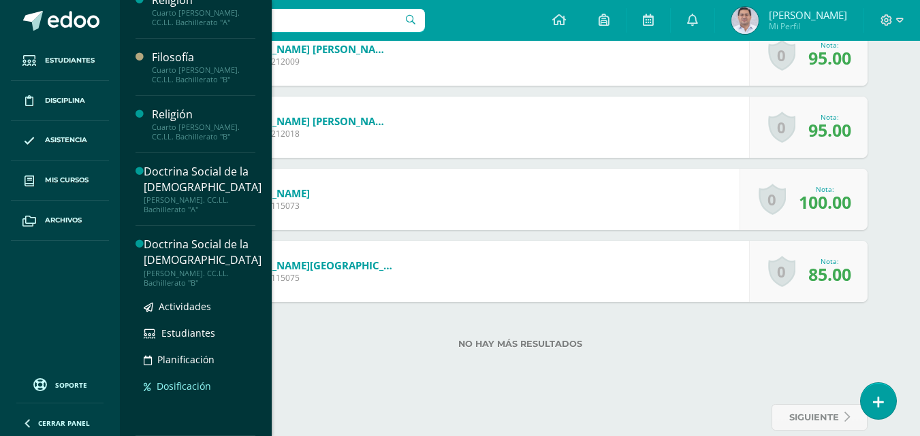
scroll to position [1480, 0]
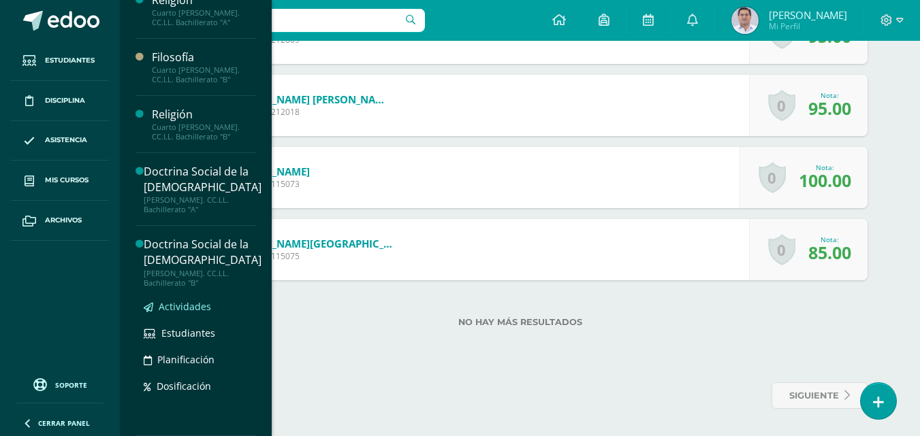
click at [196, 309] on span "Actividades" at bounding box center [185, 306] width 52 height 13
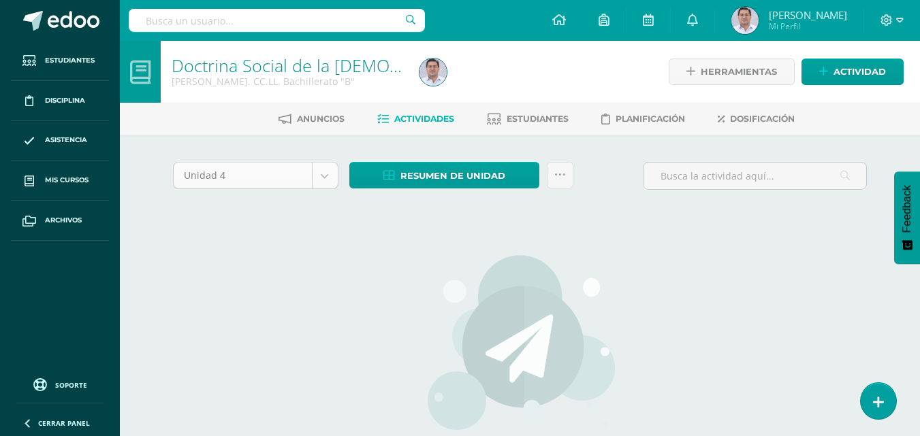
click at [325, 171] on body "Estudiantes Disciplina Asistencia Mis cursos Archivos Soporte Ayuda Reportar un…" at bounding box center [460, 292] width 920 height 585
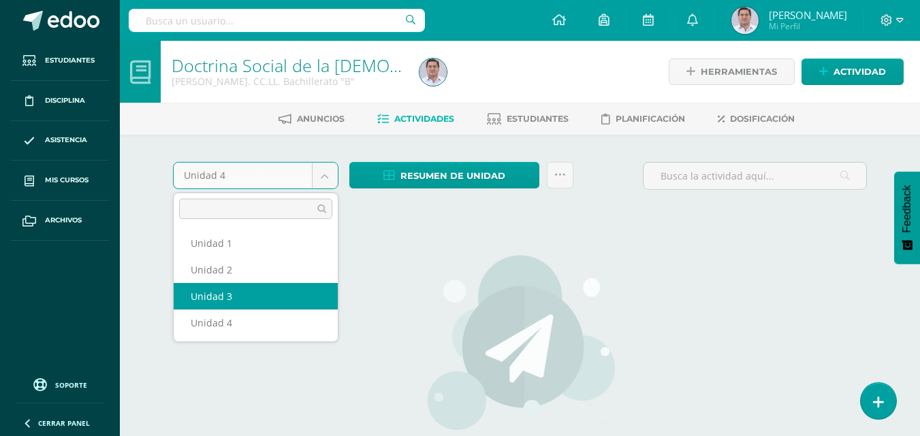
select select "Unidad 3"
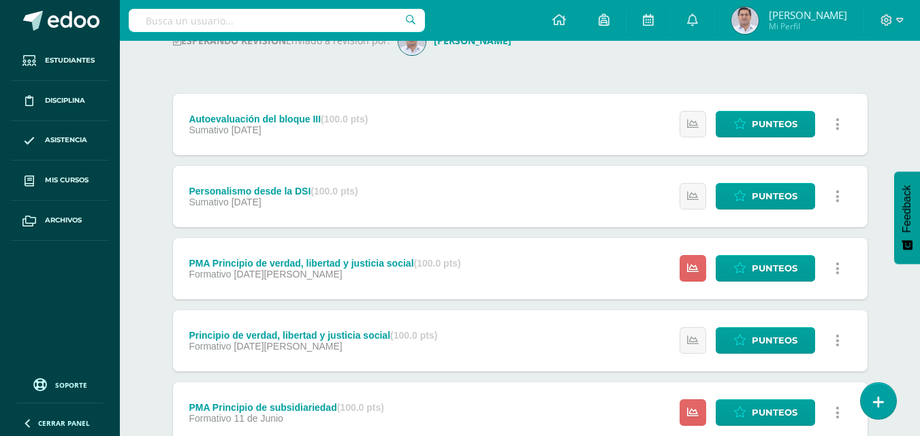
scroll to position [204, 0]
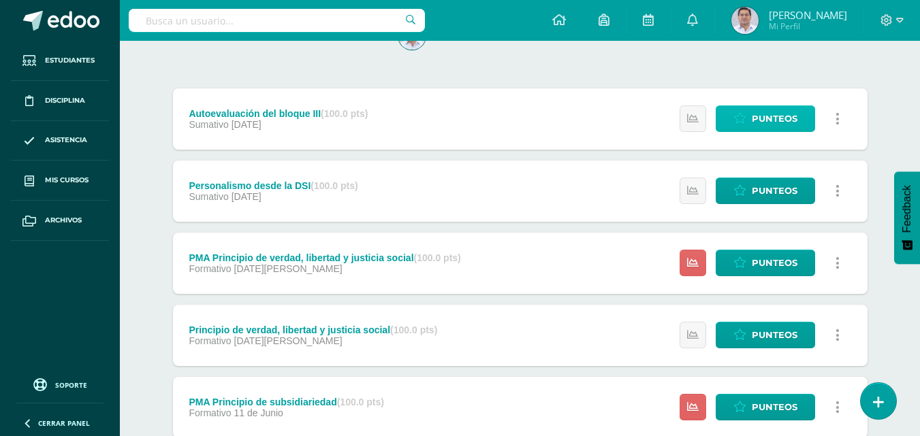
click at [780, 117] on span "Punteos" at bounding box center [775, 118] width 46 height 25
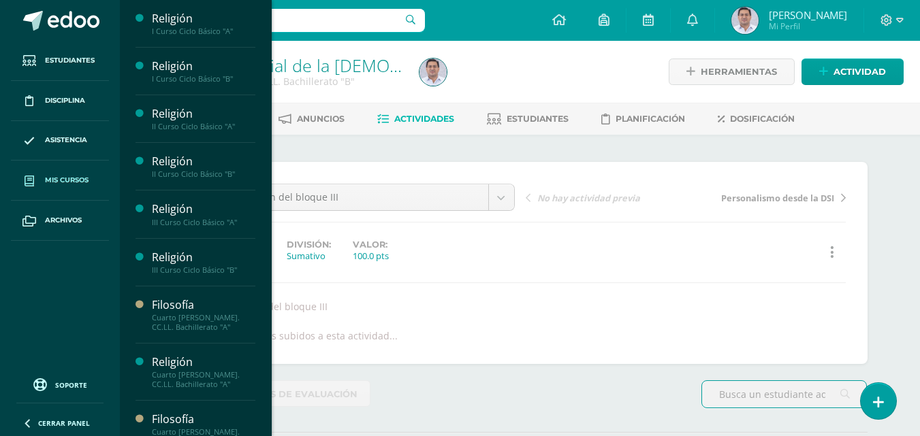
click at [63, 180] on span "Mis cursos" at bounding box center [67, 180] width 44 height 11
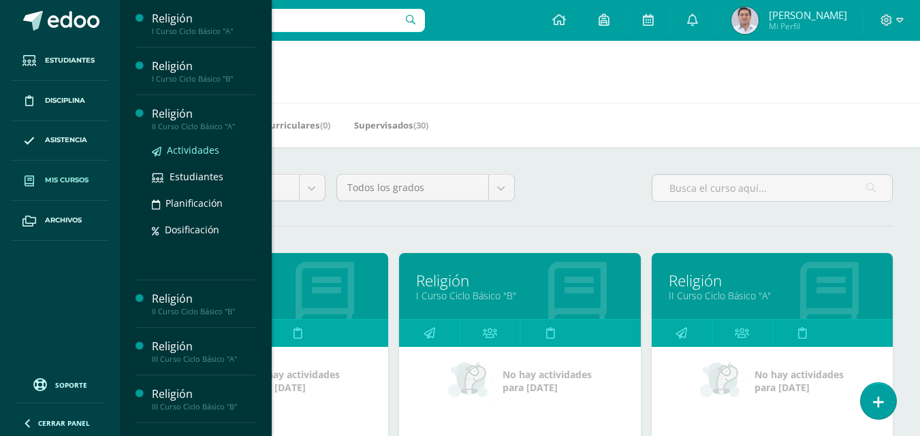
click at [204, 148] on span "Actividades" at bounding box center [193, 150] width 52 height 13
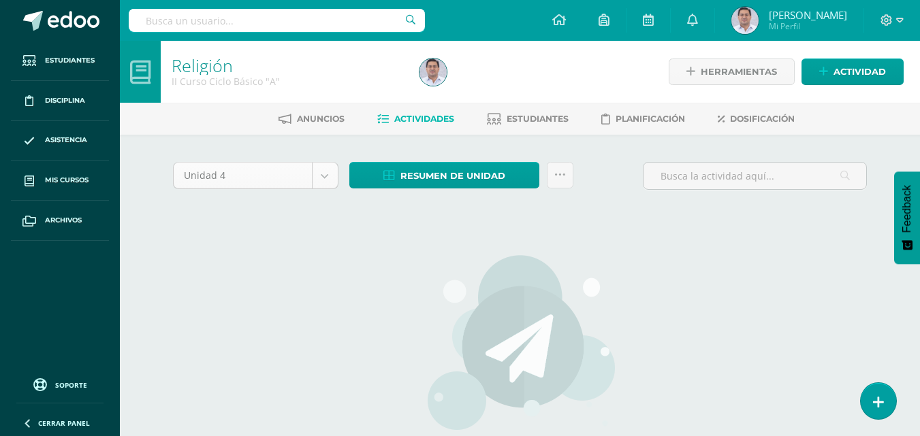
click at [323, 174] on body "Estudiantes Disciplina Asistencia Mis cursos Archivos Soporte Ayuda Reportar un…" at bounding box center [460, 292] width 920 height 585
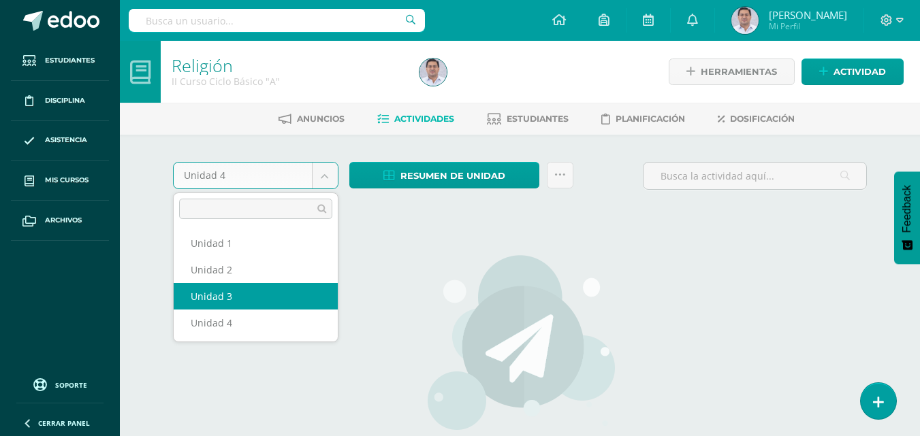
select select "Unidad 3"
